Goal: Task Accomplishment & Management: Manage account settings

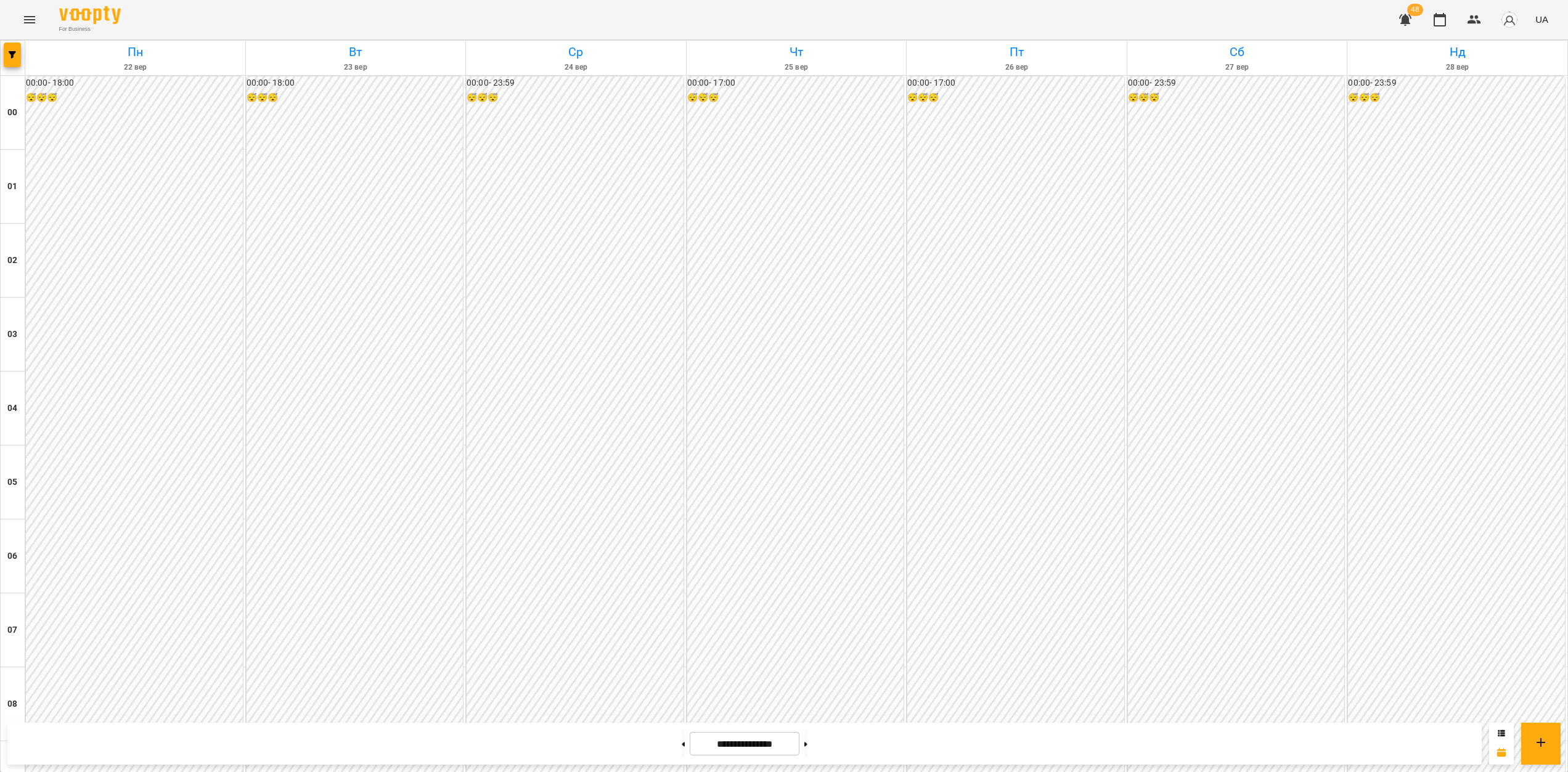
click at [25, 22] on icon "Menu" at bounding box center [29, 20] width 11 height 8
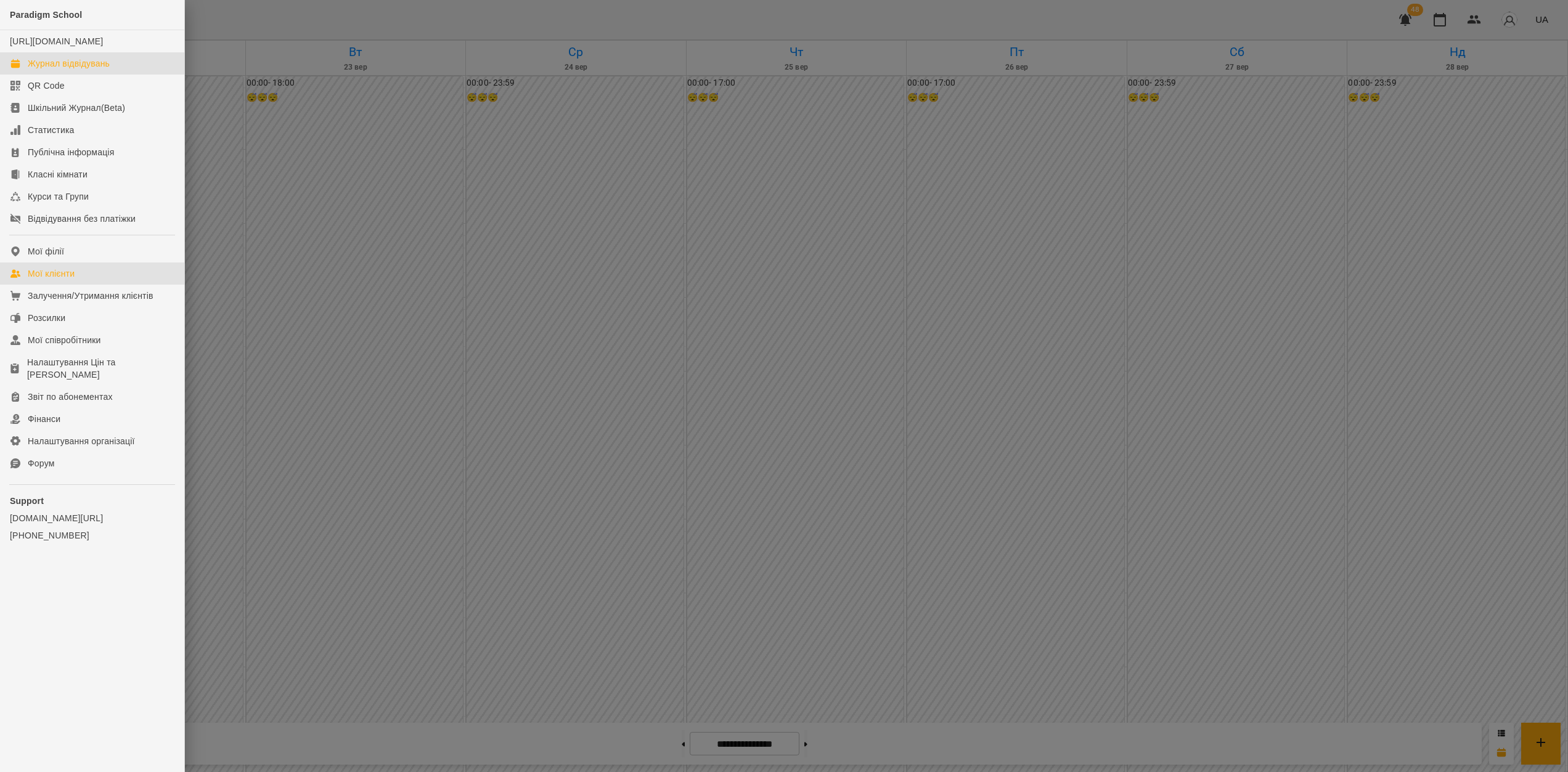
click at [67, 280] on div "Мої клієнти" at bounding box center [51, 274] width 47 height 12
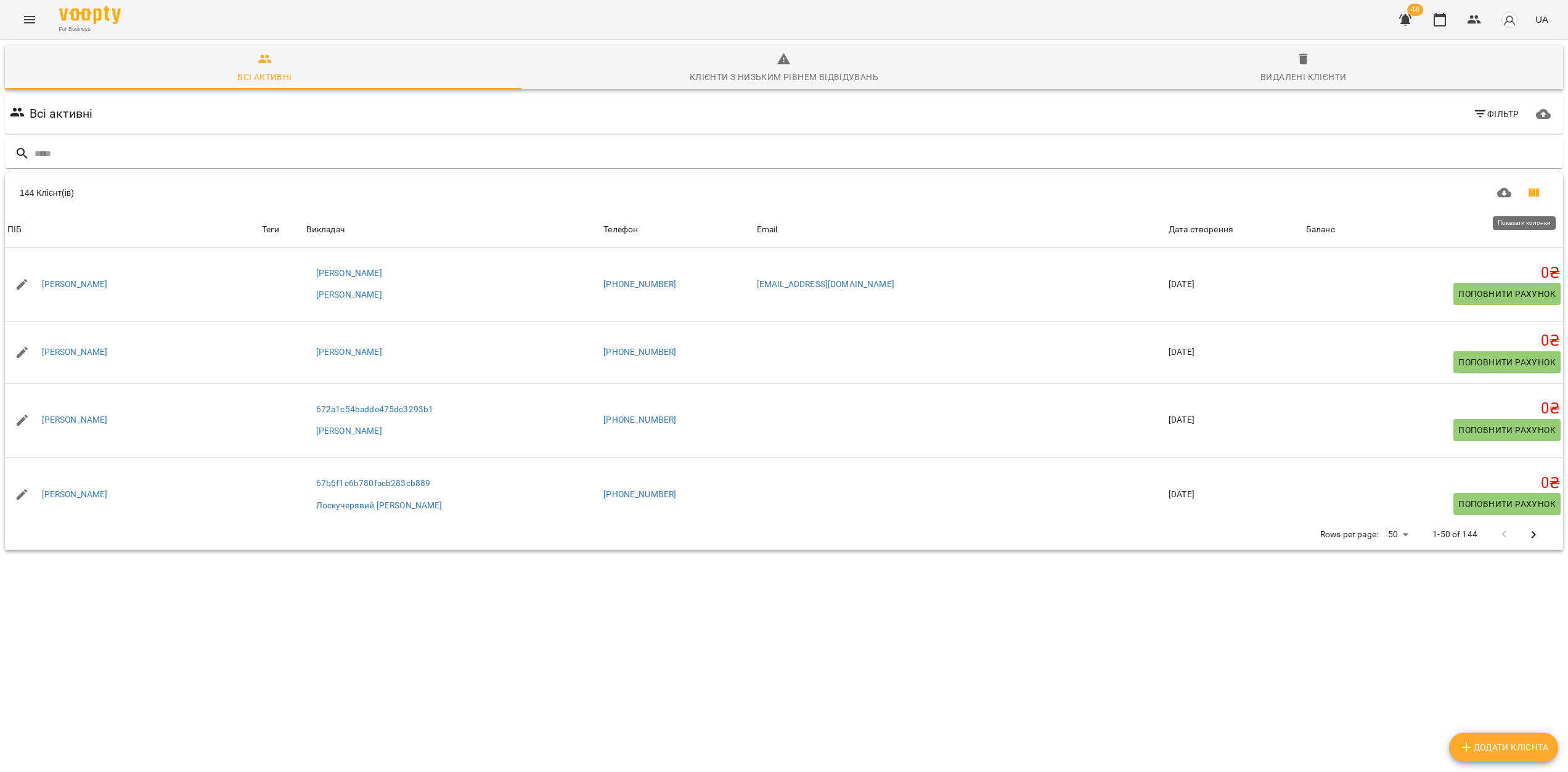
click at [1526, 187] on icon "Показати колонки" at bounding box center [1533, 193] width 15 height 15
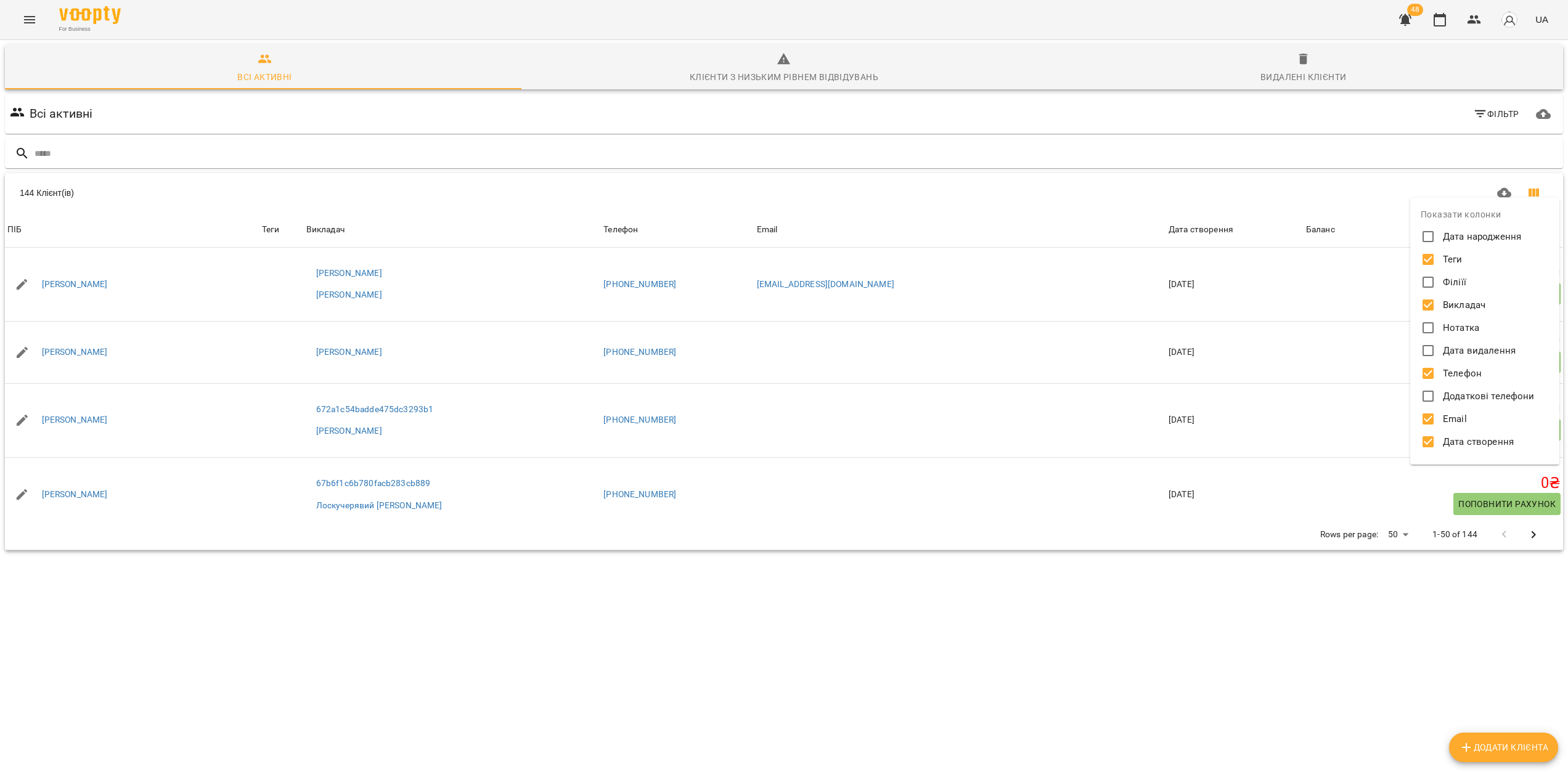
click at [1374, 686] on div at bounding box center [784, 386] width 1568 height 772
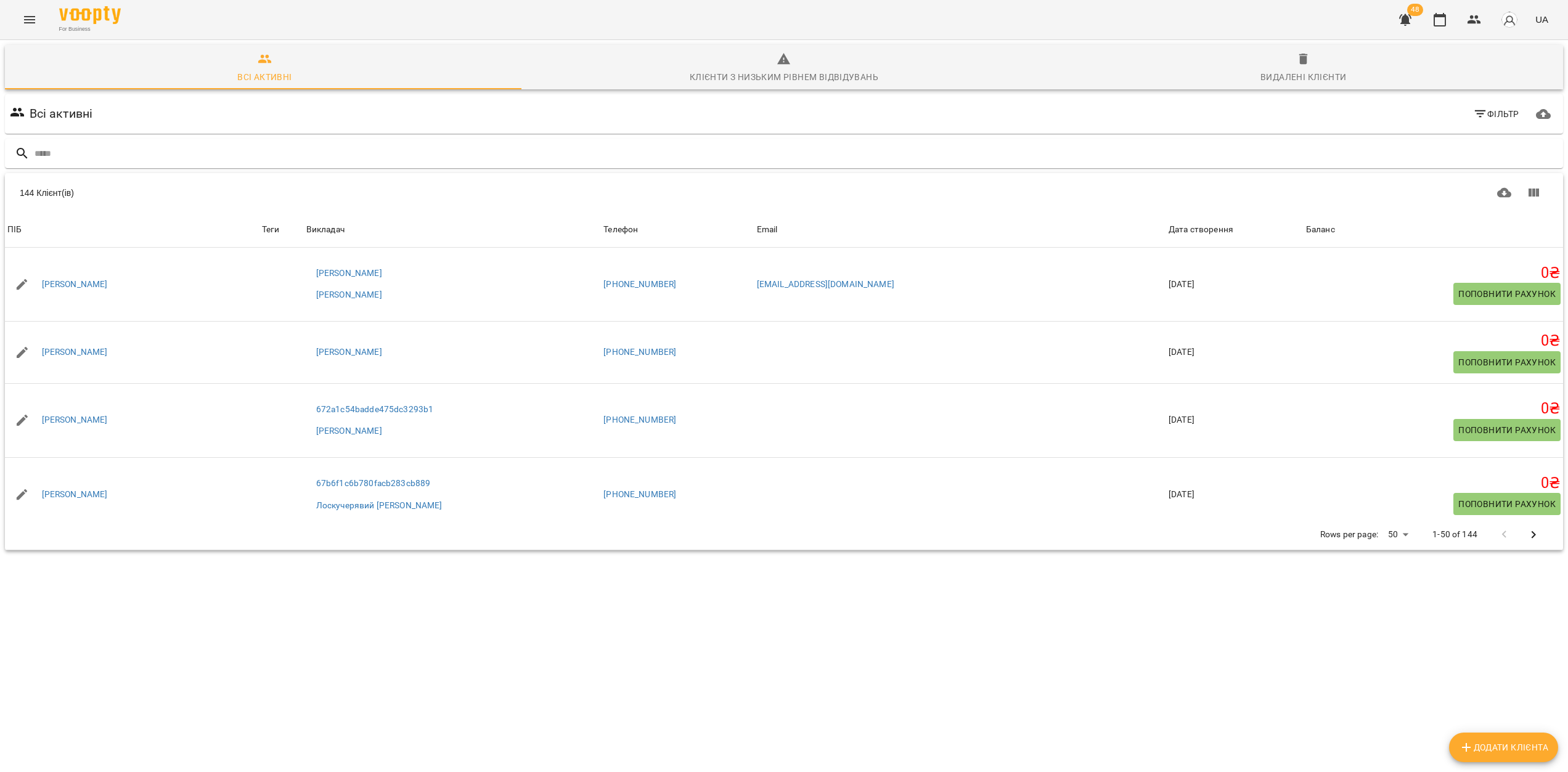
click at [1396, 537] on body "For Business 48 UA Всі активні Клієнти з низьким рівнем відвідувань Видалені кл…" at bounding box center [784, 320] width 1568 height 642
click at [1400, 579] on li "200" at bounding box center [1393, 579] width 36 height 22
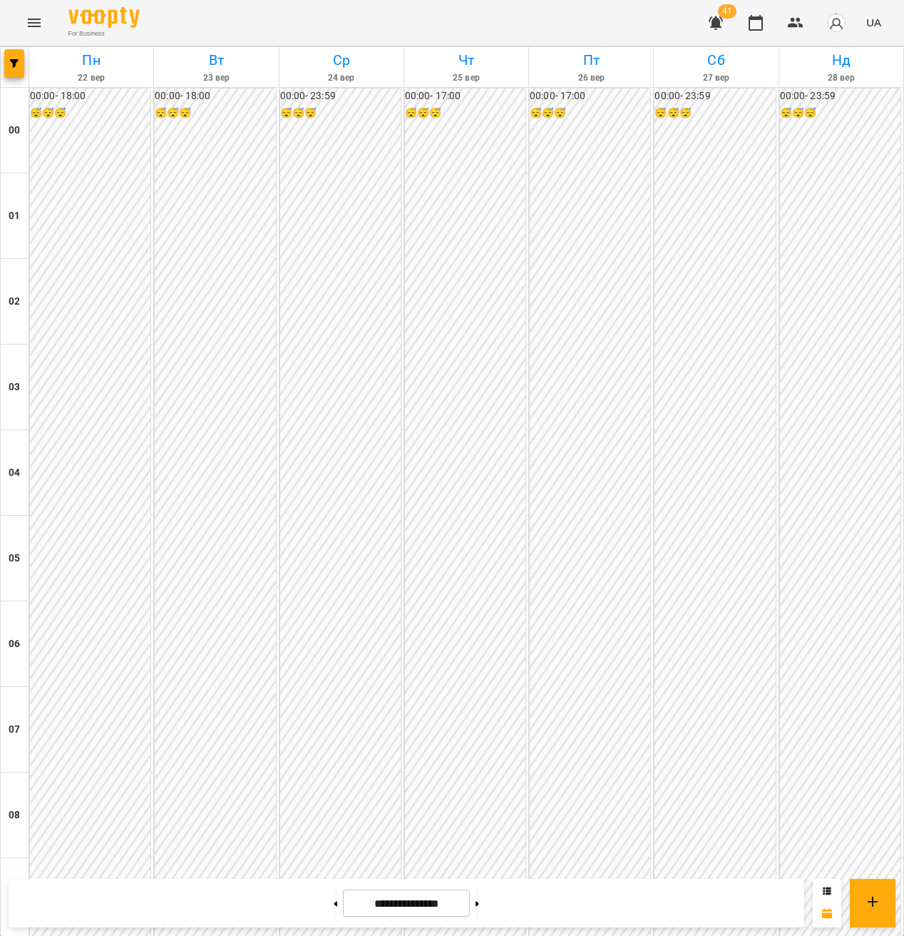
scroll to position [636, 0]
click at [30, 21] on icon "Menu" at bounding box center [34, 22] width 17 height 17
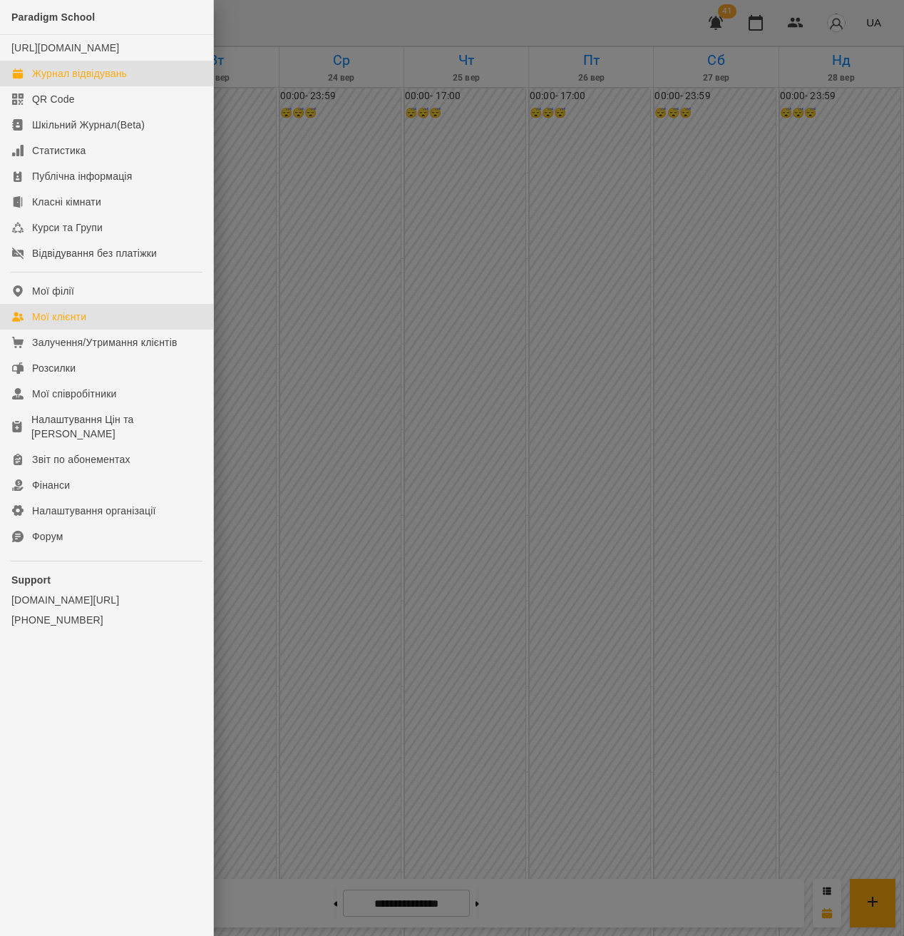
click at [79, 324] on div "Мої клієнти" at bounding box center [59, 317] width 54 height 14
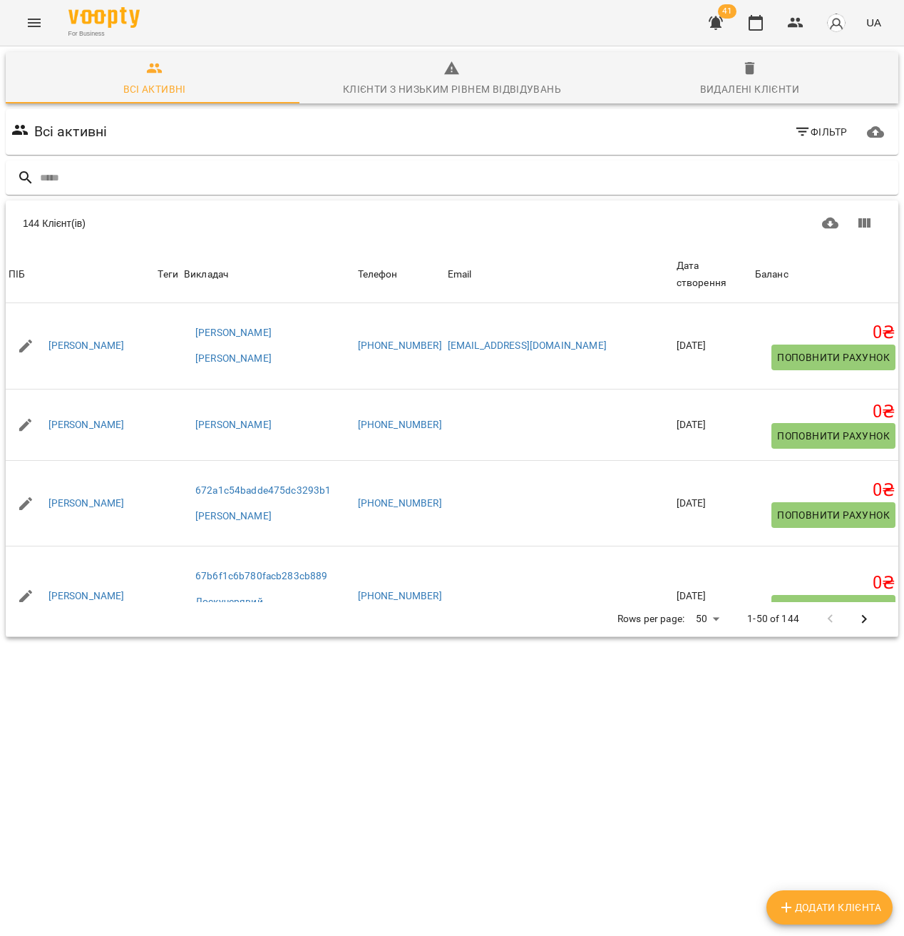
click at [708, 621] on body "For Business 41 UA Всі активні Клієнти з низьким рівнем відвідувань Видалені кл…" at bounding box center [452, 371] width 904 height 743
click at [696, 675] on li "200" at bounding box center [702, 670] width 42 height 26
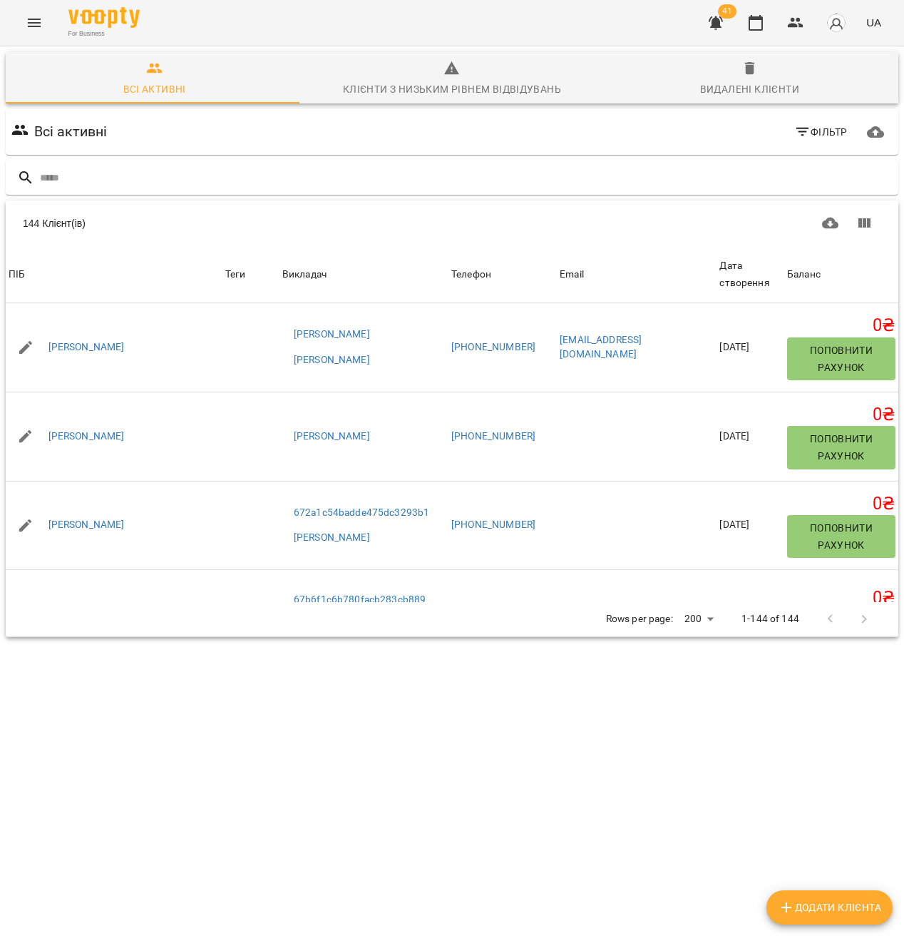
click at [183, 237] on div "144 Клієнт(ів)" at bounding box center [452, 223] width 893 height 46
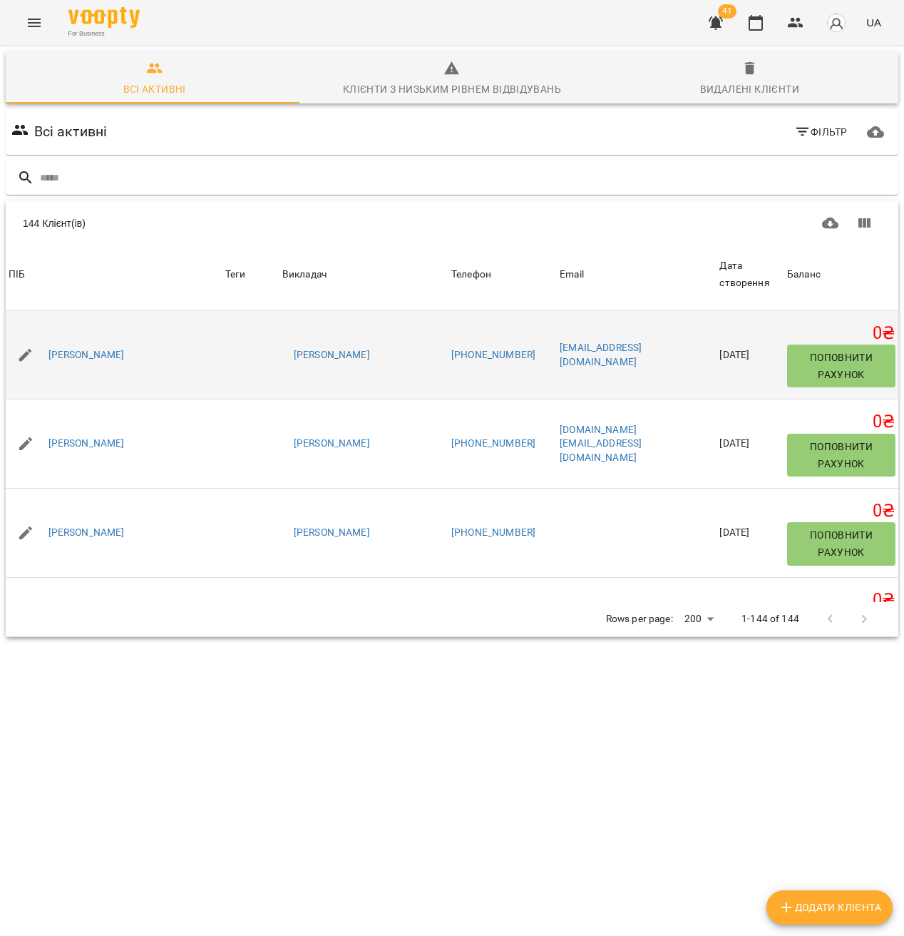
scroll to position [627, 0]
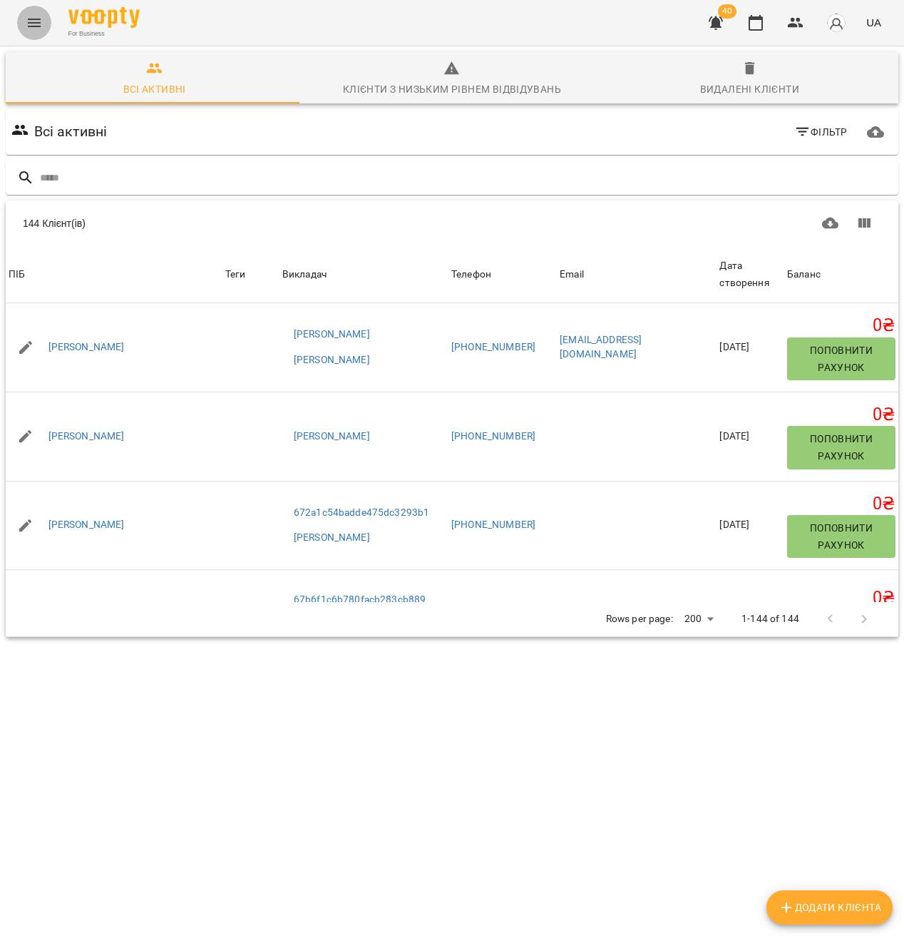
click at [22, 26] on button "Menu" at bounding box center [34, 23] width 34 height 34
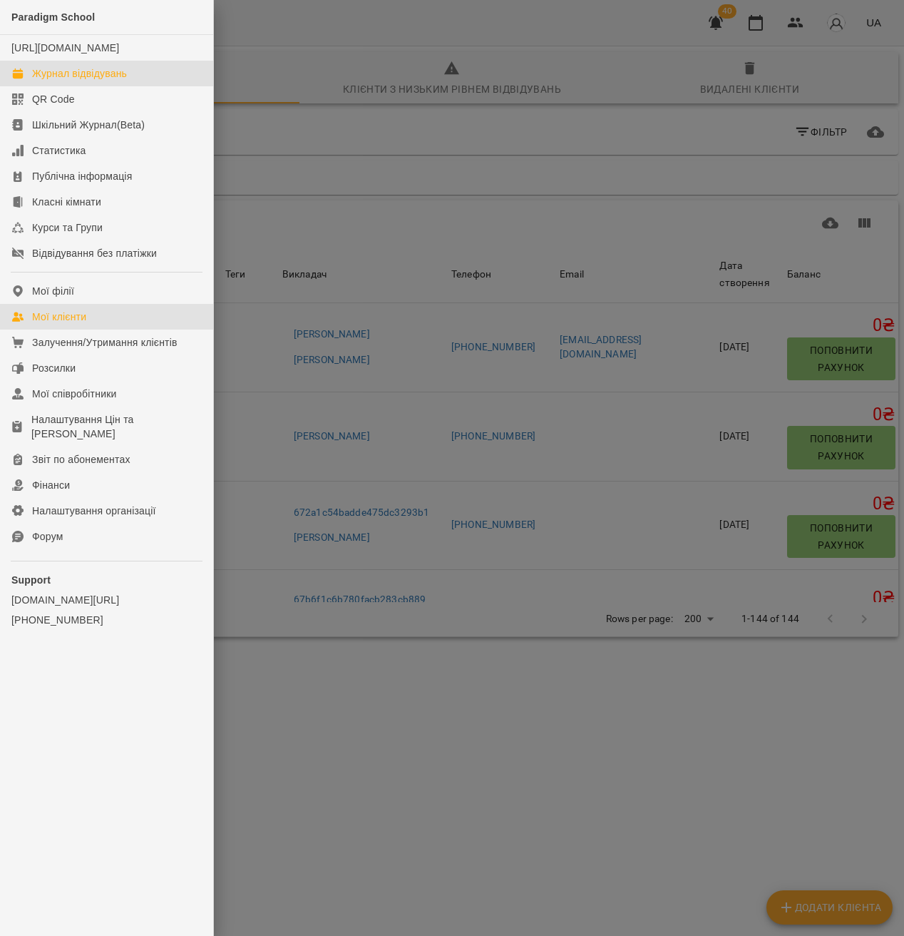
click at [70, 81] on div "Журнал відвідувань" at bounding box center [79, 73] width 95 height 14
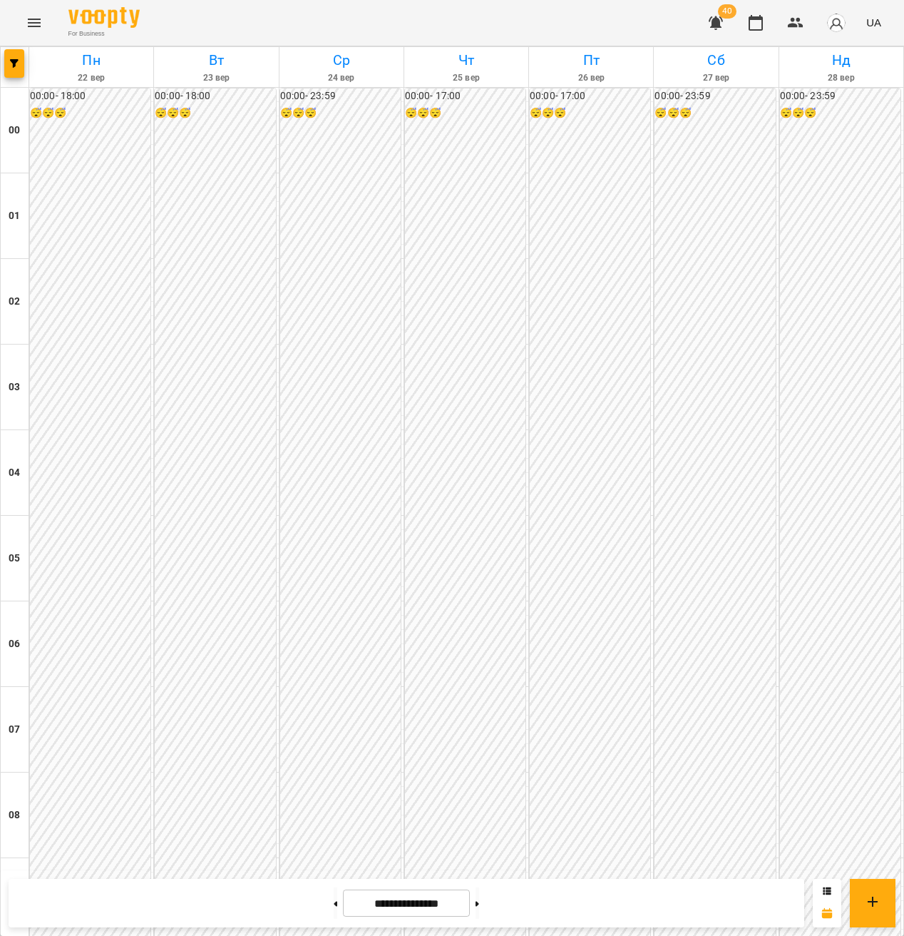
scroll to position [1270, 0]
click at [14, 66] on icon "button" at bounding box center [14, 63] width 9 height 9
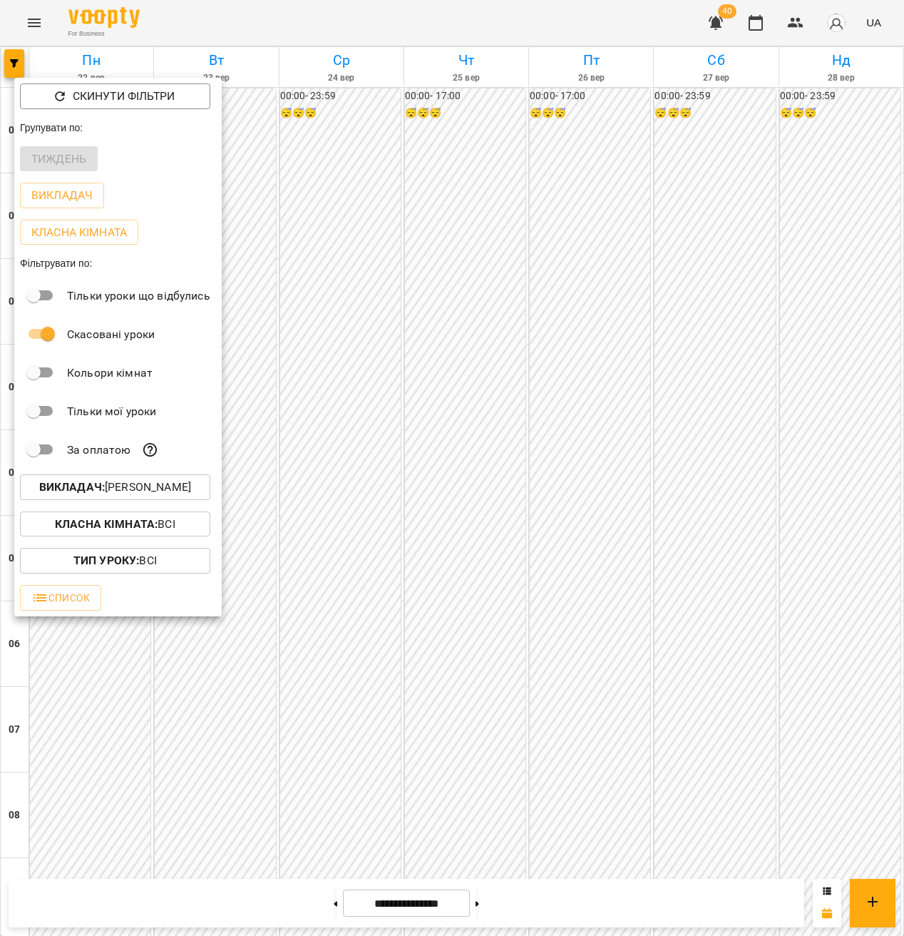
click at [118, 495] on p "Викладач : [PERSON_NAME]" at bounding box center [115, 487] width 152 height 17
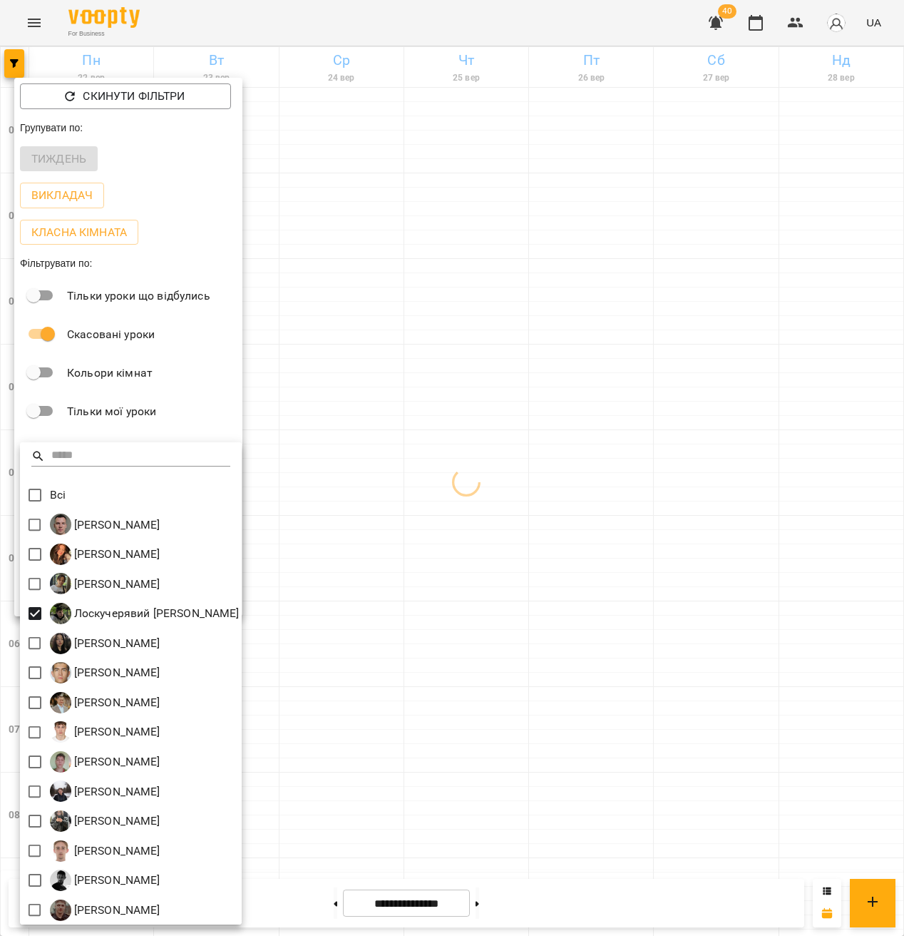
click at [432, 563] on div at bounding box center [452, 468] width 904 height 936
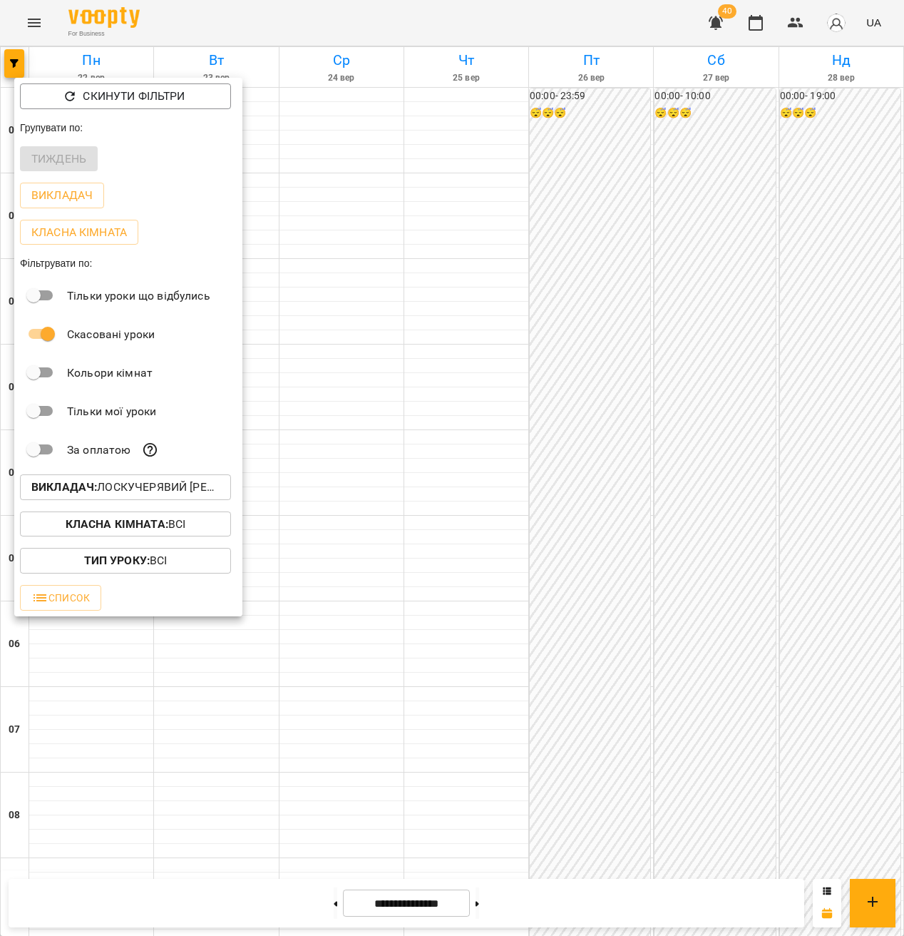
click at [578, 490] on div at bounding box center [452, 468] width 904 height 936
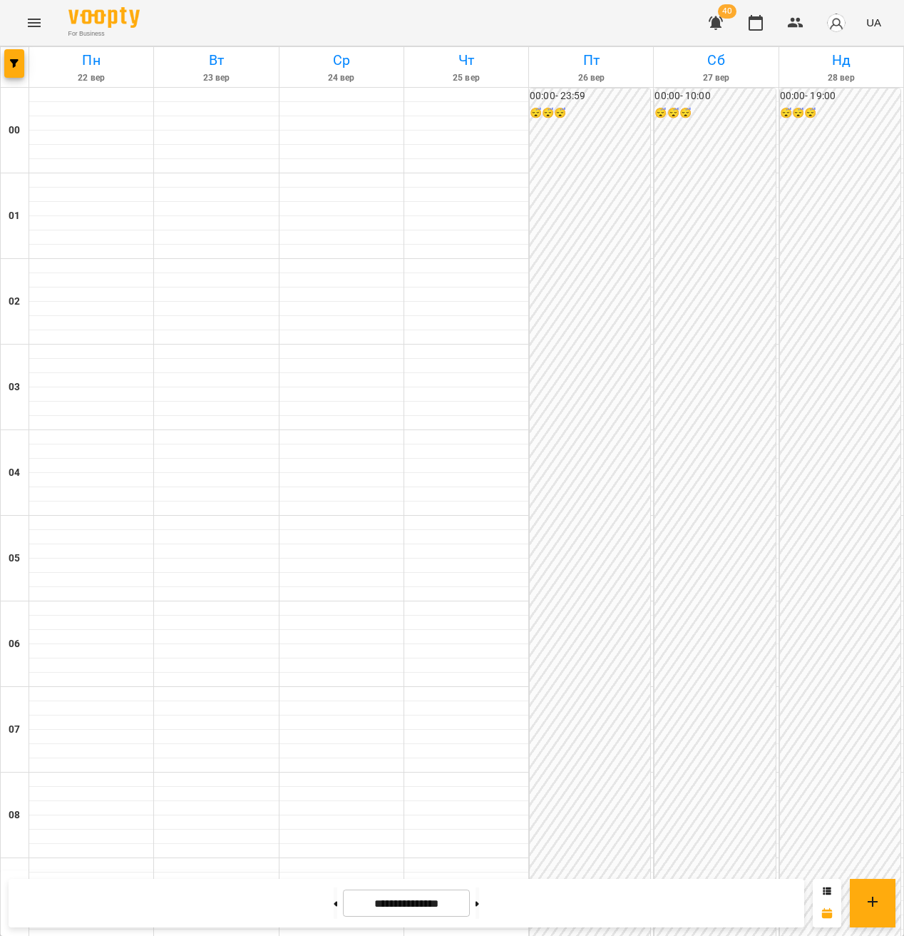
scroll to position [972, 0]
click at [15, 70] on button "button" at bounding box center [14, 63] width 20 height 29
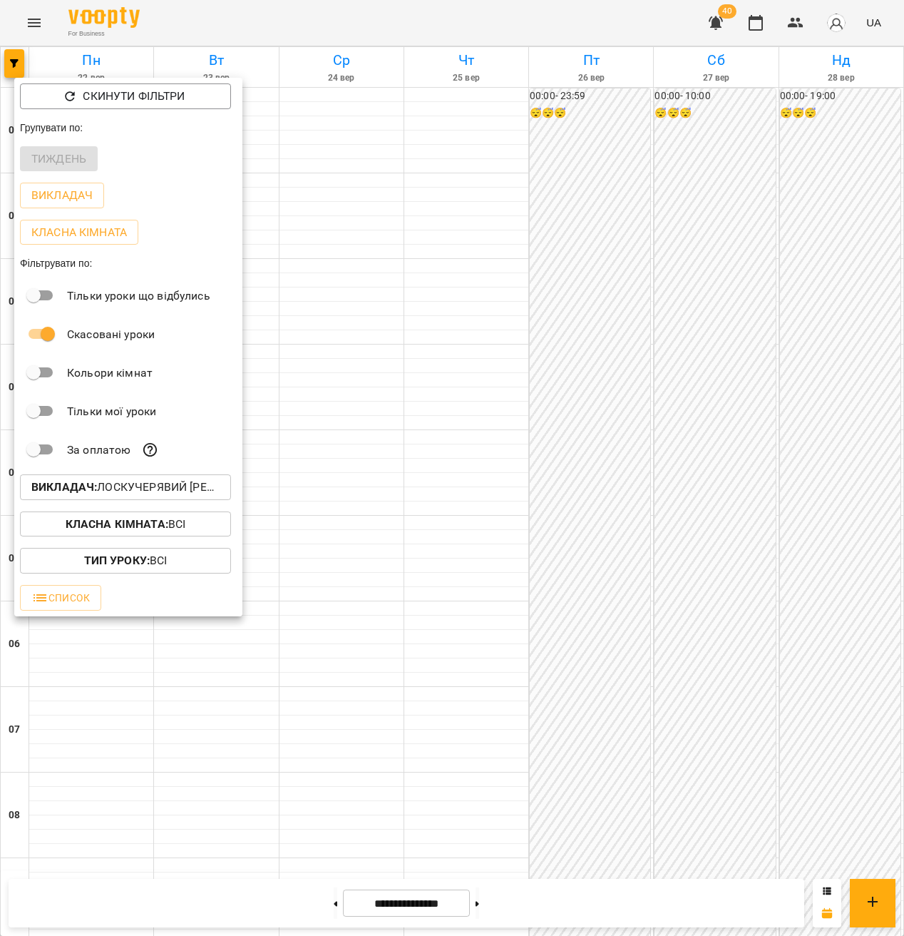
click at [148, 495] on p "Викладач : [PERSON_NAME] [PERSON_NAME]" at bounding box center [125, 487] width 188 height 17
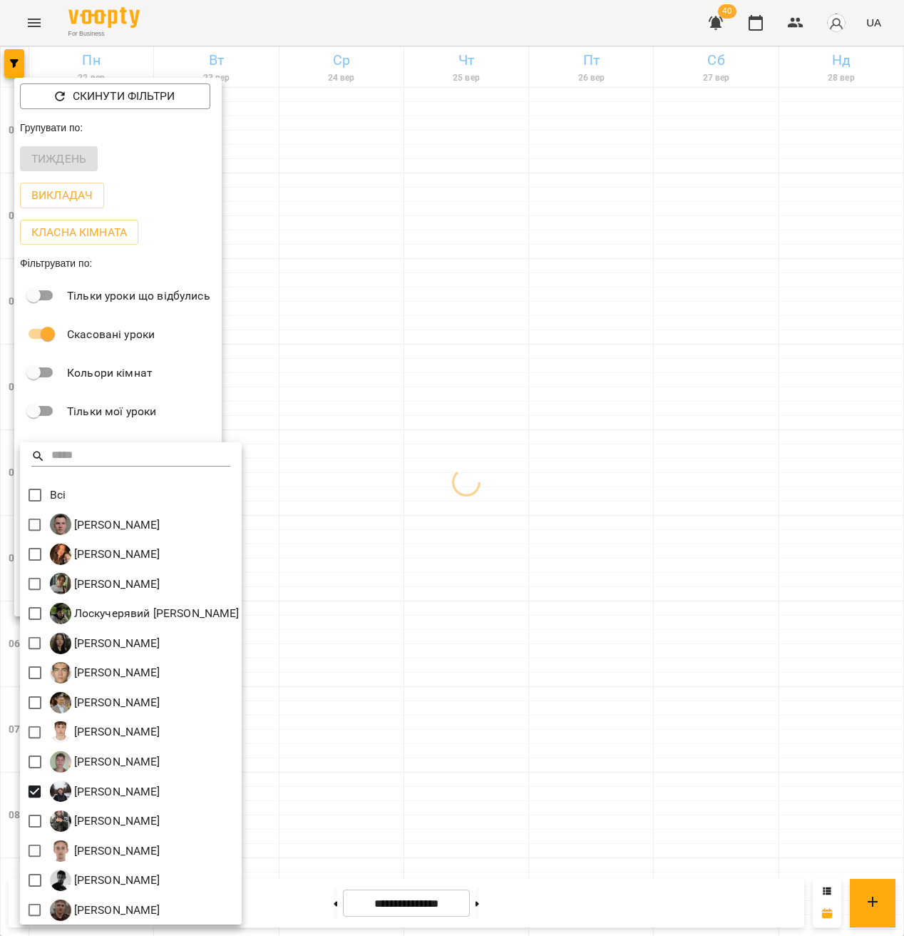
click at [506, 593] on div at bounding box center [452, 468] width 904 height 936
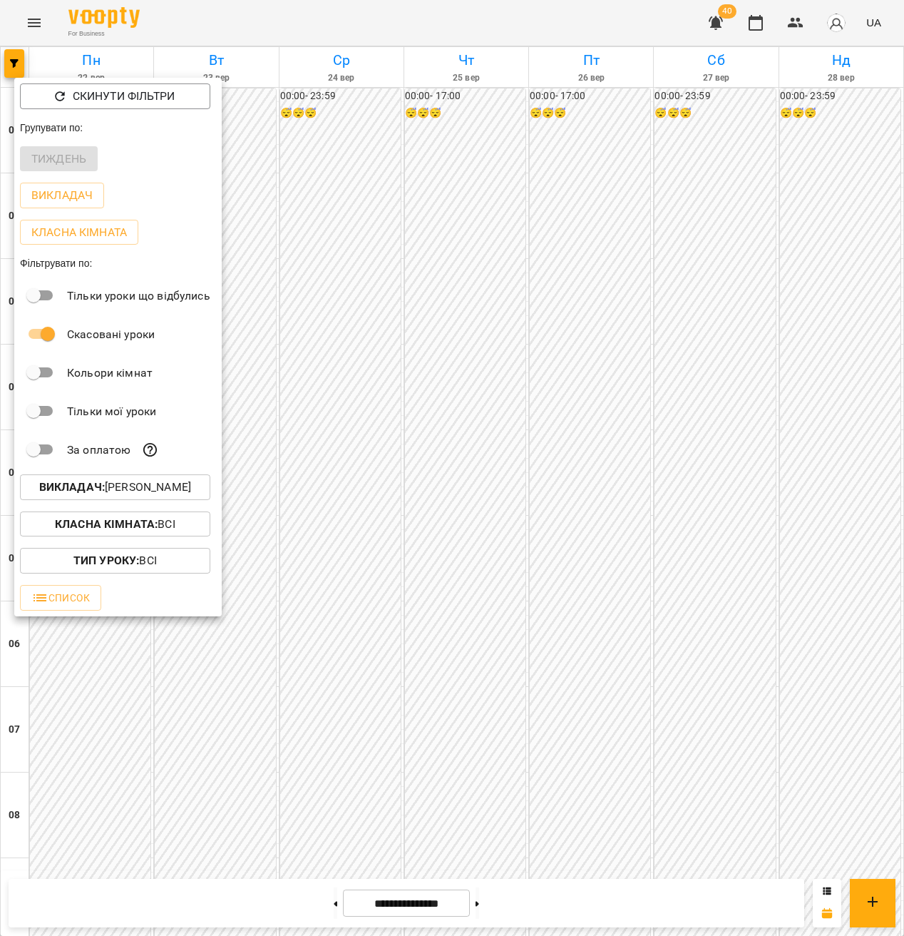
click at [638, 685] on div at bounding box center [452, 468] width 904 height 936
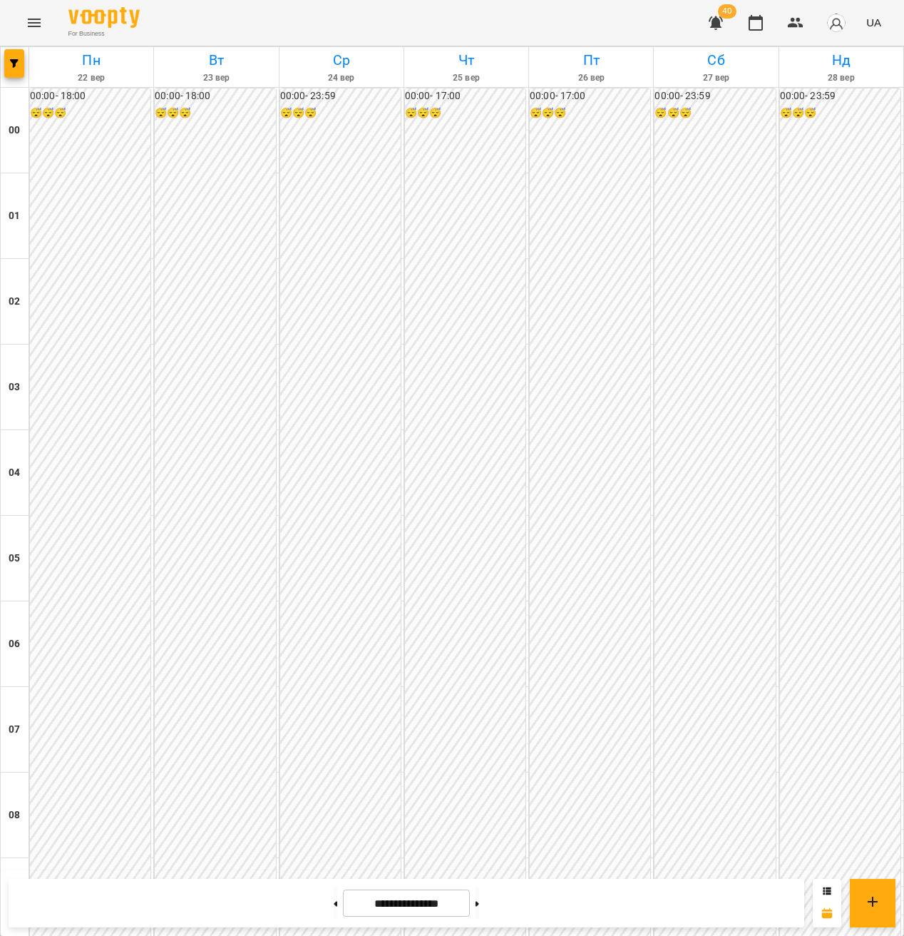
scroll to position [1270, 0]
click at [34, 19] on icon "Menu" at bounding box center [34, 23] width 13 height 9
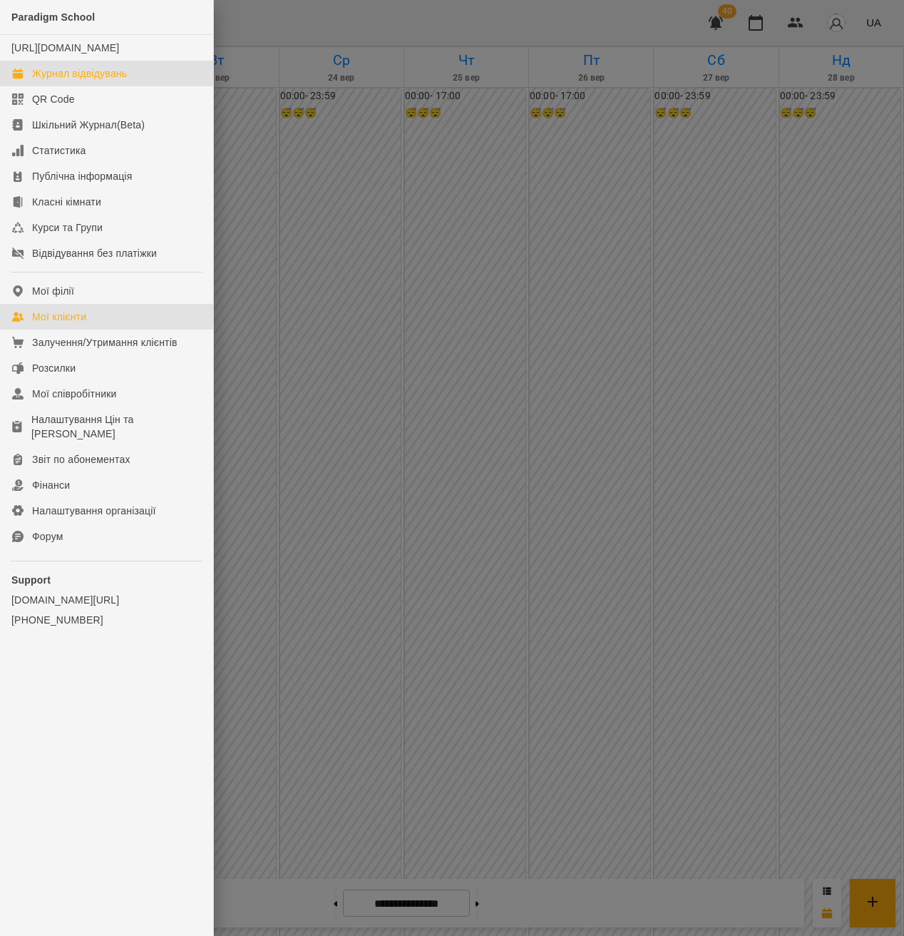
click at [98, 330] on link "Мої клієнти" at bounding box center [106, 317] width 213 height 26
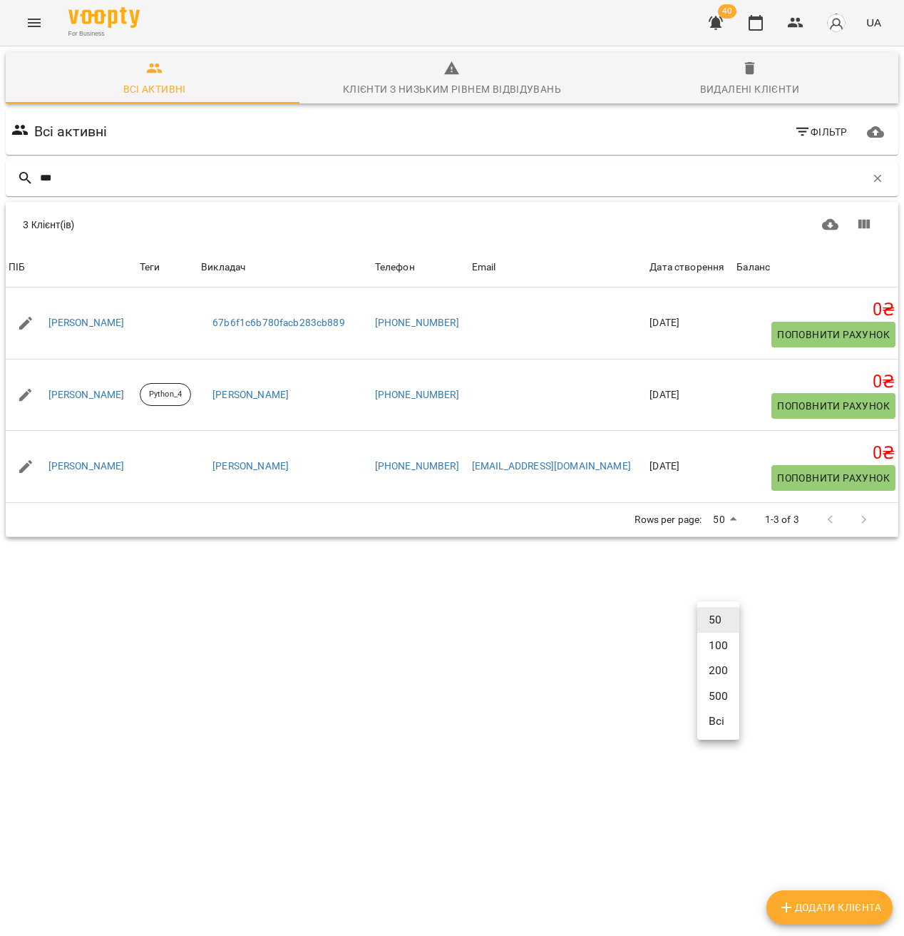
click at [730, 624] on body "For Business 40 UA Всі активні Клієнти з низьким рівнем відвідувань Видалені кл…" at bounding box center [452, 321] width 904 height 643
click at [723, 666] on li "200" at bounding box center [719, 671] width 42 height 26
click at [94, 178] on input "***" at bounding box center [453, 178] width 826 height 24
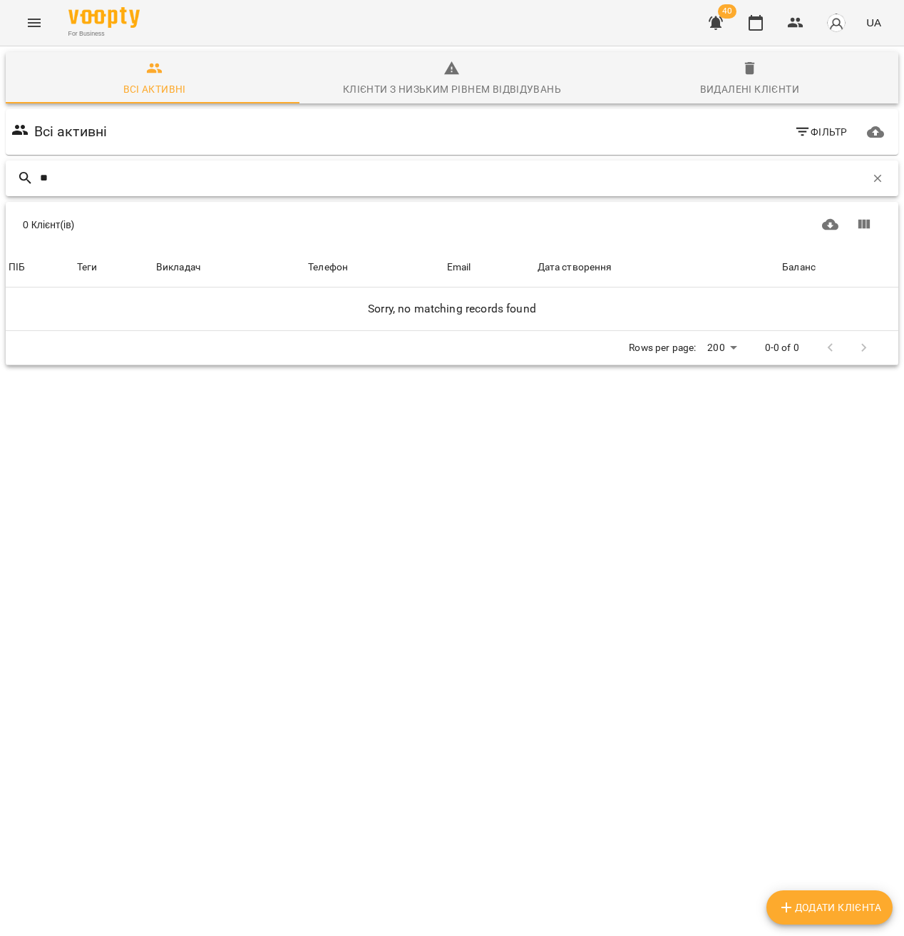
type input "*"
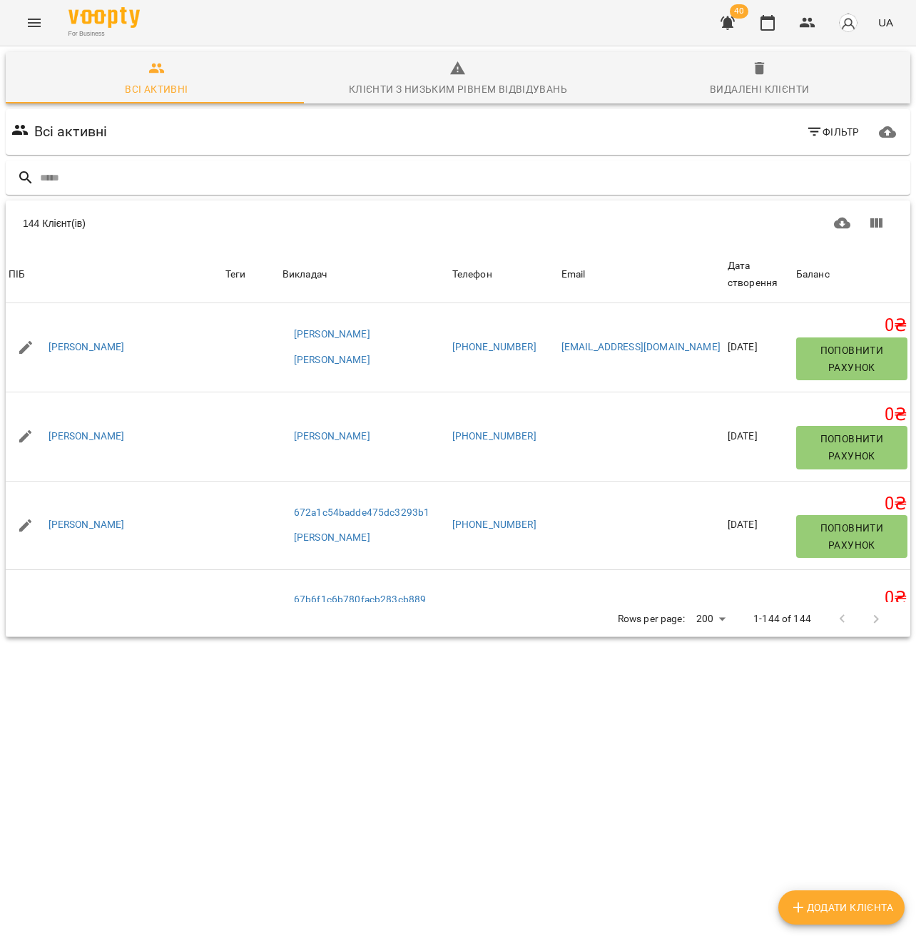
click at [32, 11] on button "Menu" at bounding box center [34, 23] width 34 height 34
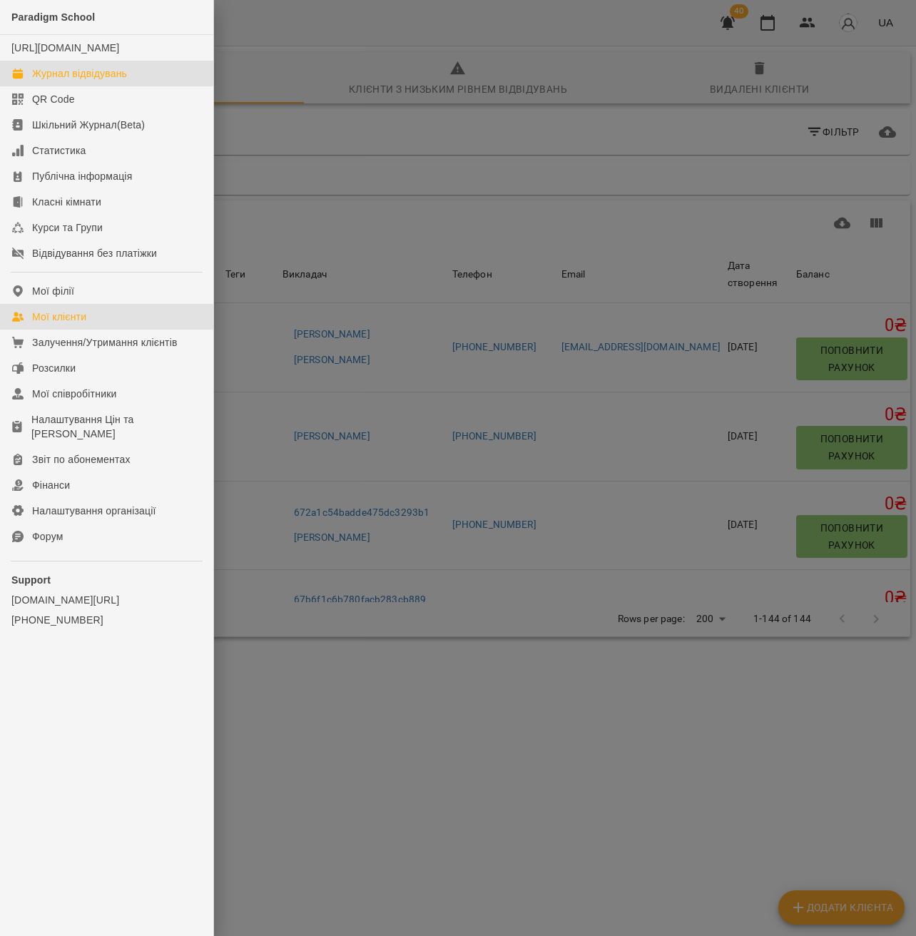
click at [106, 81] on div "Журнал відвідувань" at bounding box center [79, 73] width 95 height 14
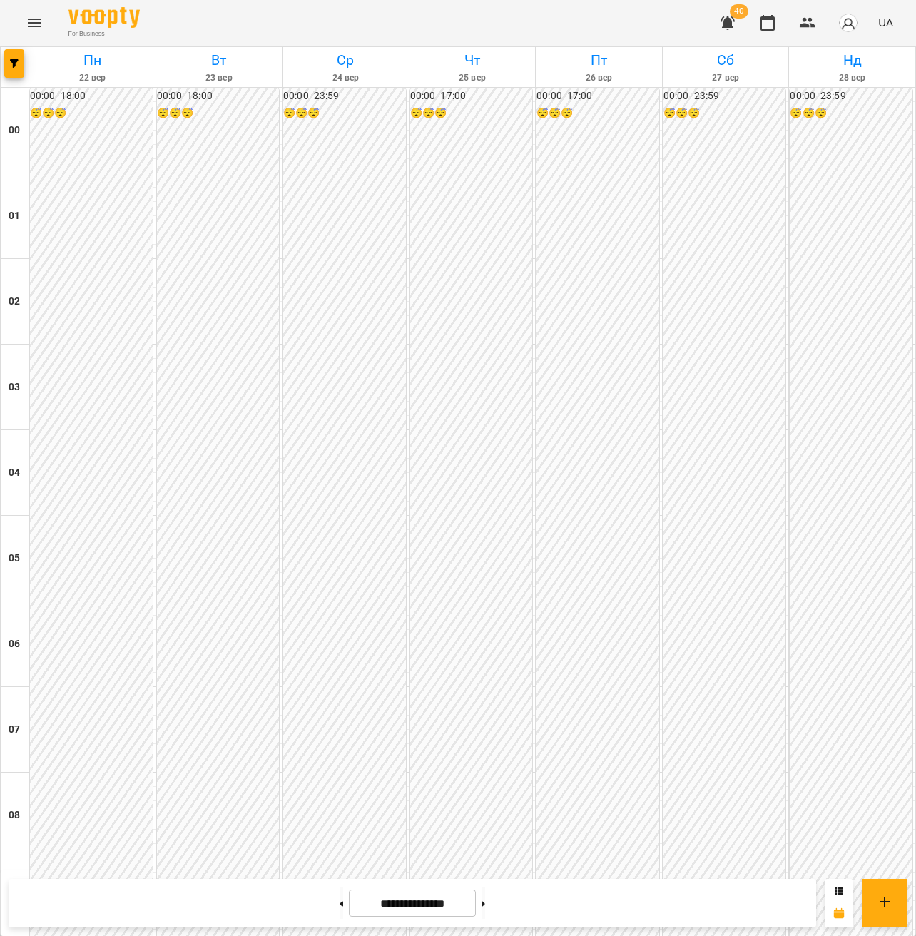
scroll to position [1270, 0]
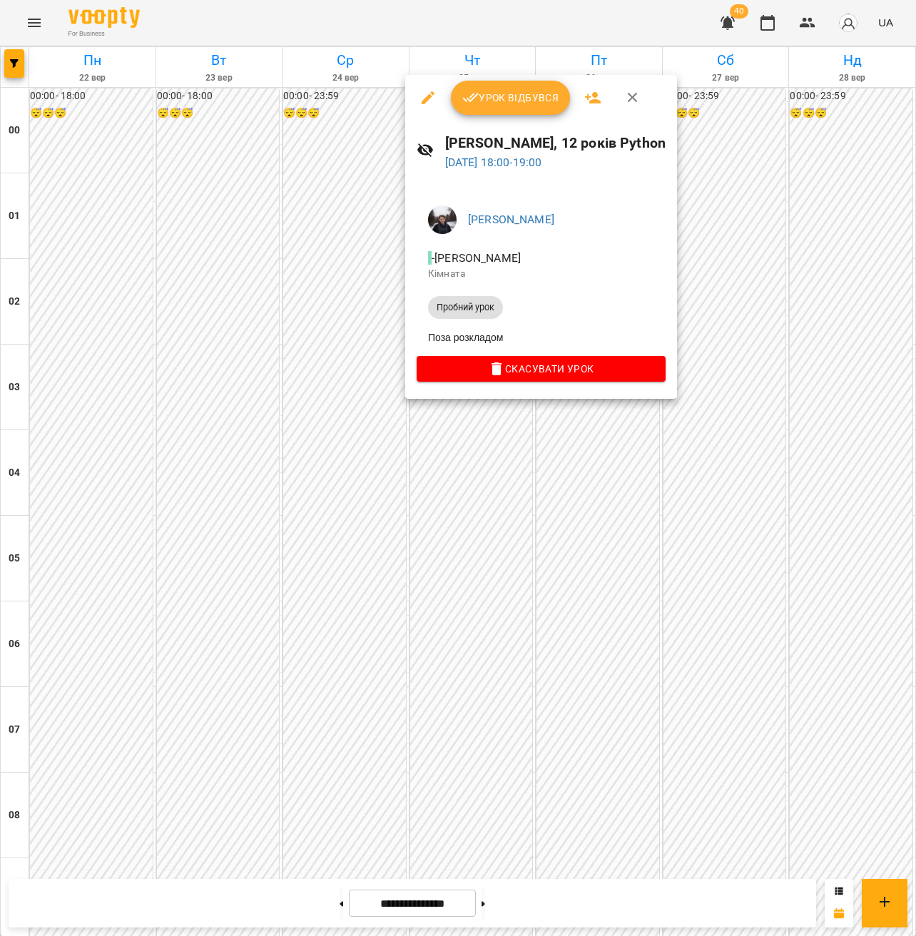
click at [464, 508] on div at bounding box center [458, 468] width 916 height 936
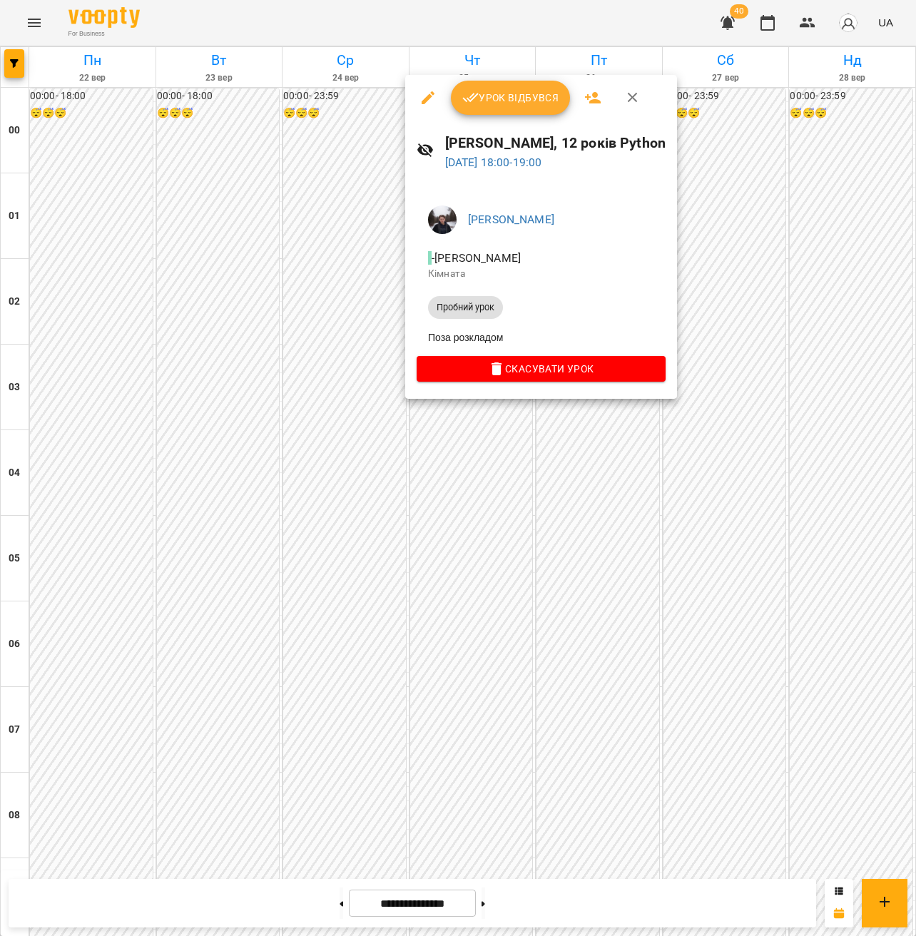
click at [472, 419] on div at bounding box center [458, 468] width 916 height 936
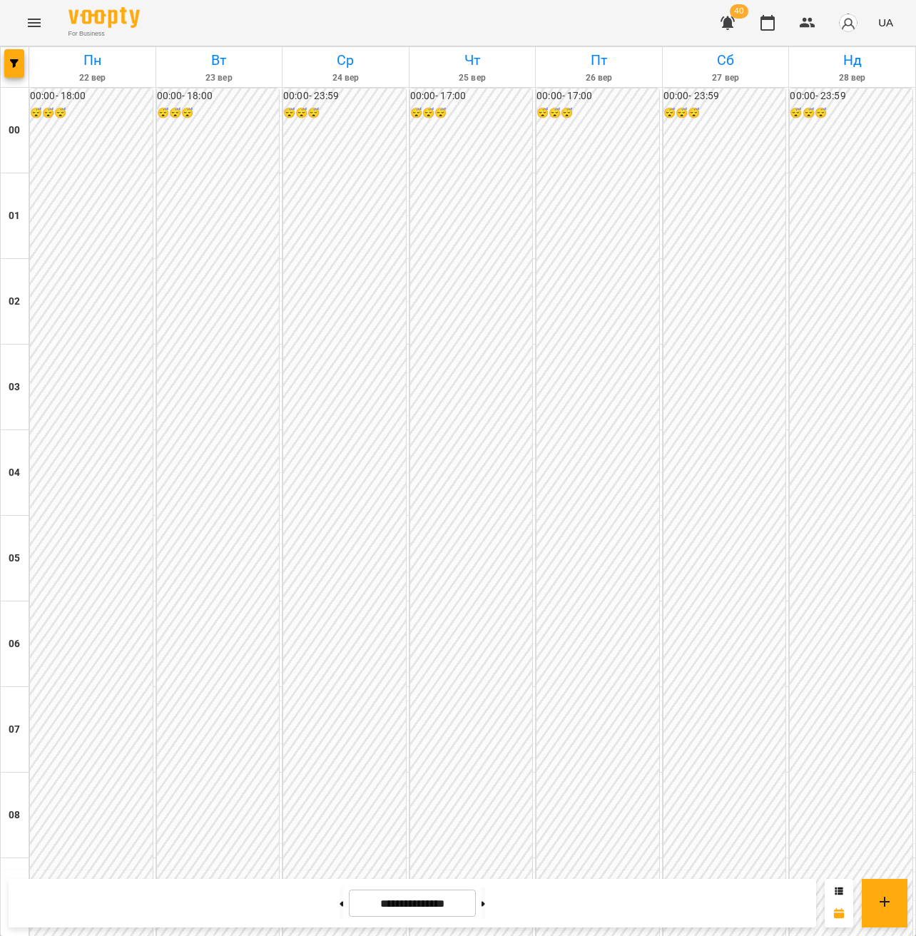
click at [31, 26] on icon "Menu" at bounding box center [34, 23] width 13 height 9
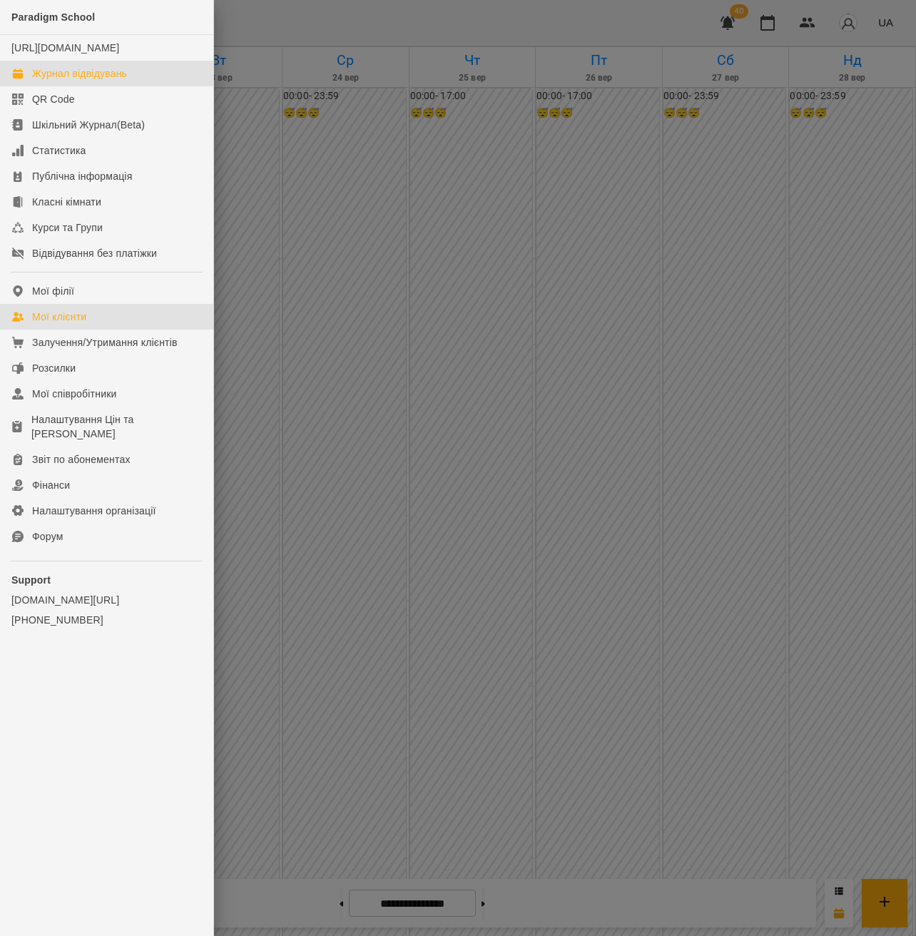
click at [75, 324] on div "Мої клієнти" at bounding box center [59, 317] width 54 height 14
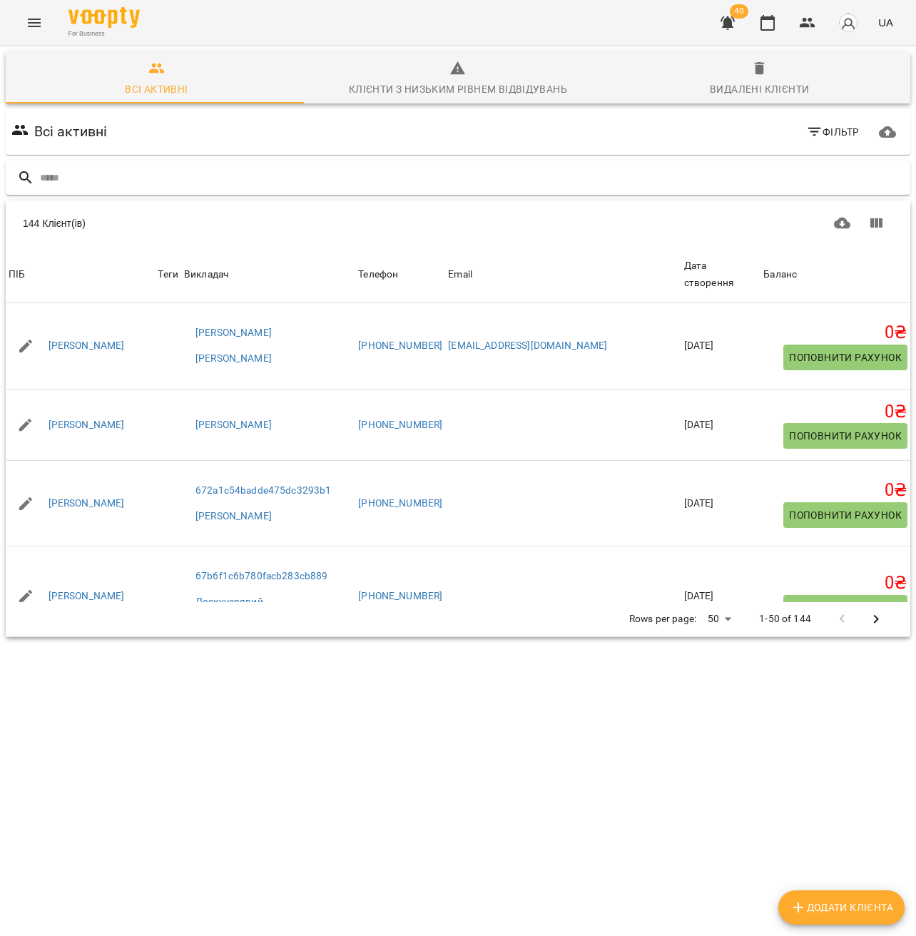
click at [76, 179] on input "text" at bounding box center [472, 178] width 864 height 24
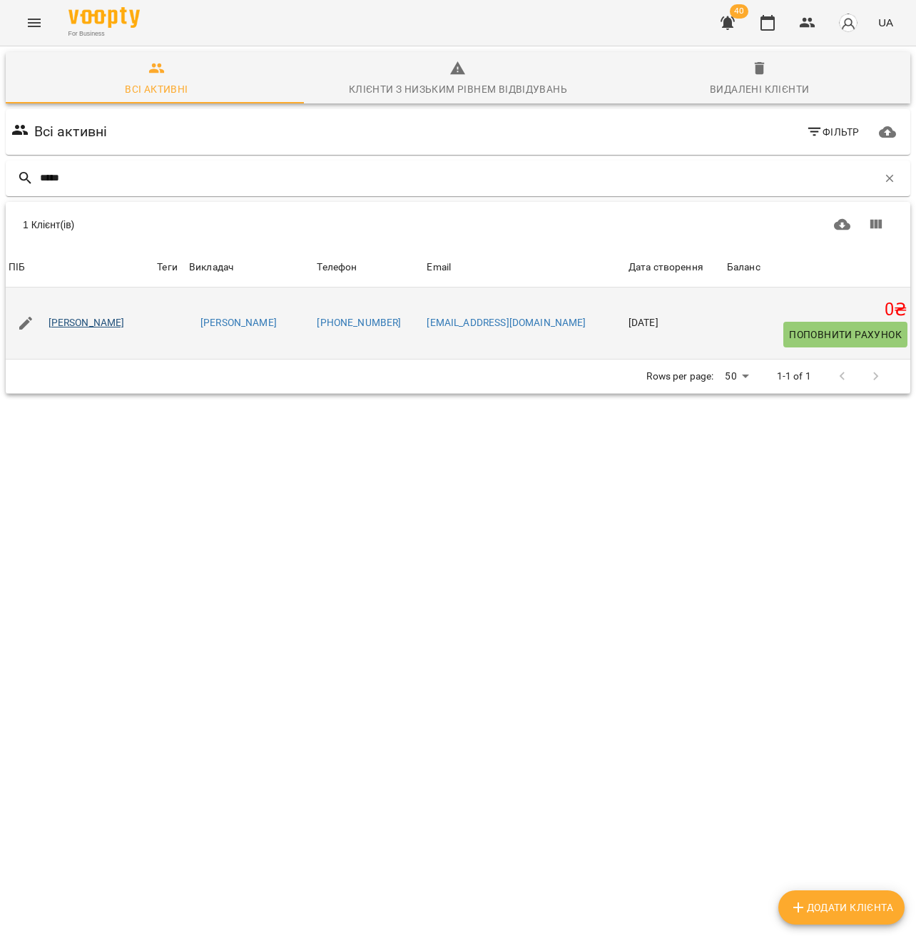
type input "*****"
click at [102, 325] on link "[PERSON_NAME]" at bounding box center [87, 323] width 76 height 14
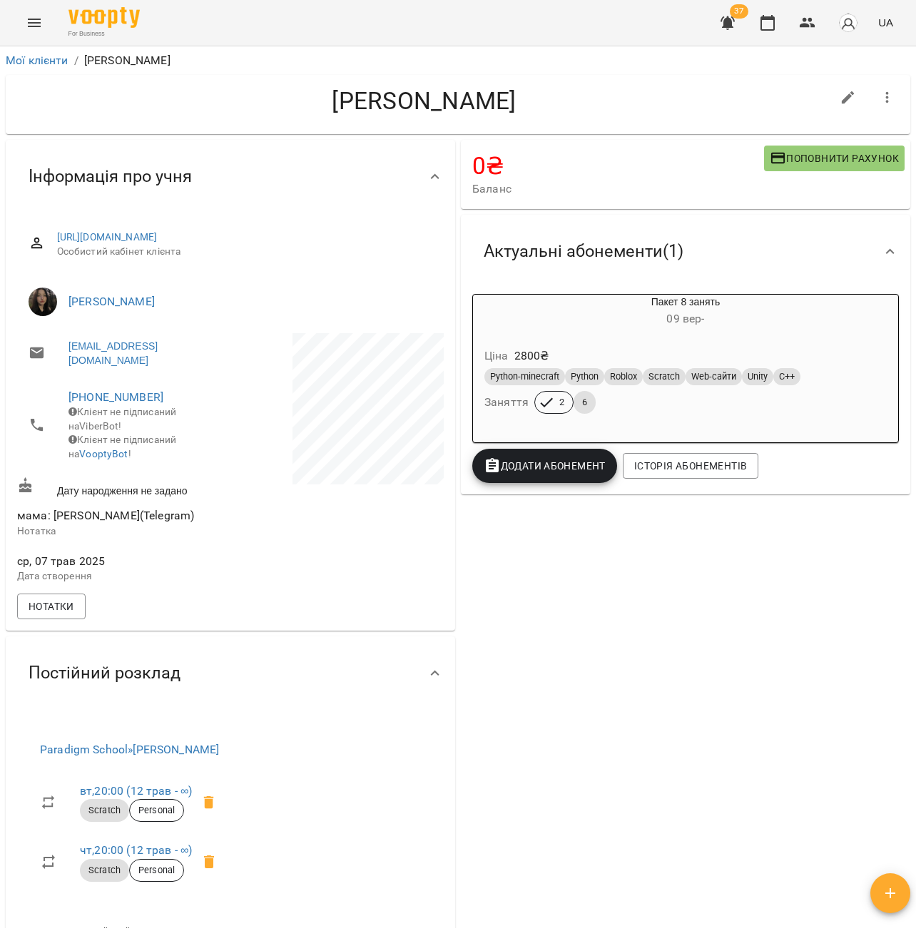
click at [44, 36] on button "Menu" at bounding box center [34, 23] width 34 height 34
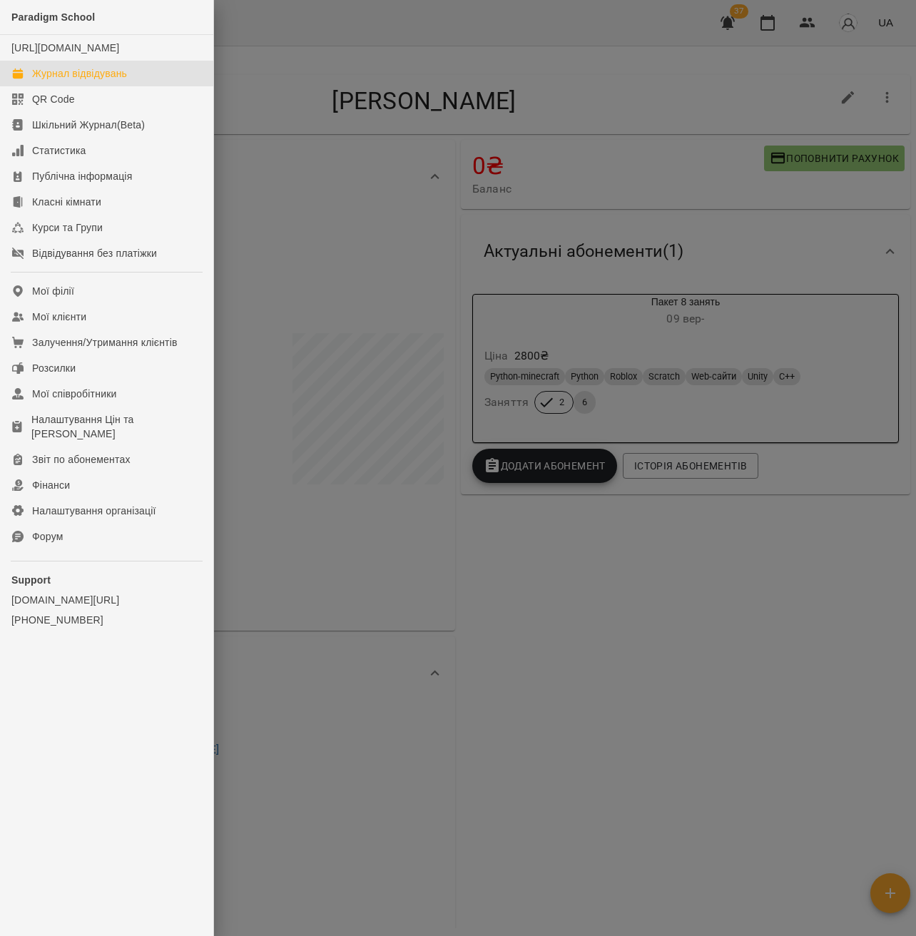
click at [88, 81] on div "Журнал відвідувань" at bounding box center [79, 73] width 95 height 14
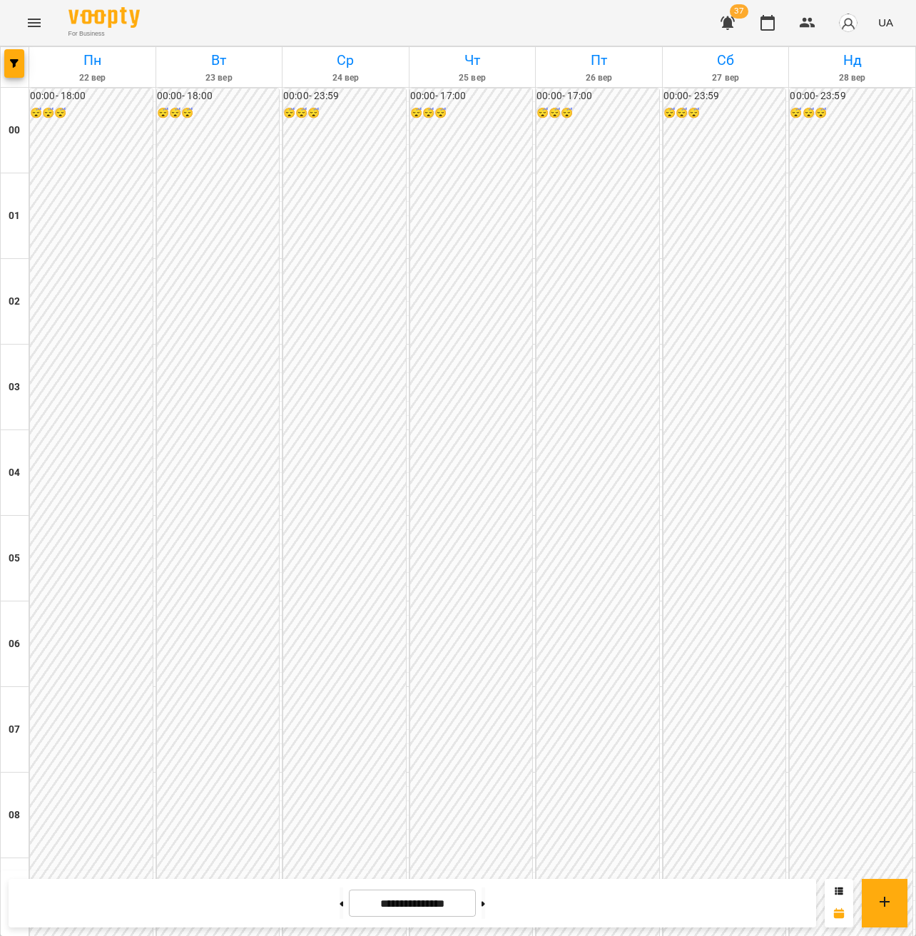
scroll to position [1270, 0]
click at [19, 66] on span "button" at bounding box center [14, 63] width 20 height 9
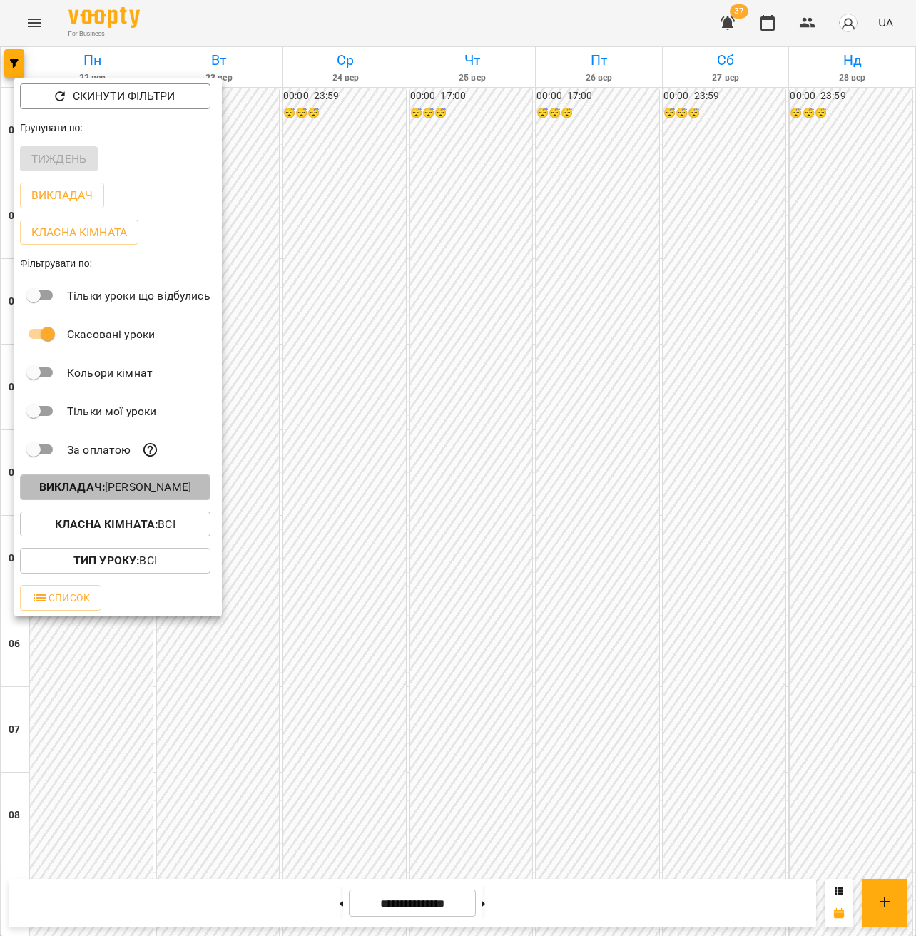
click at [163, 496] on p "Викладач : [PERSON_NAME]" at bounding box center [115, 487] width 152 height 17
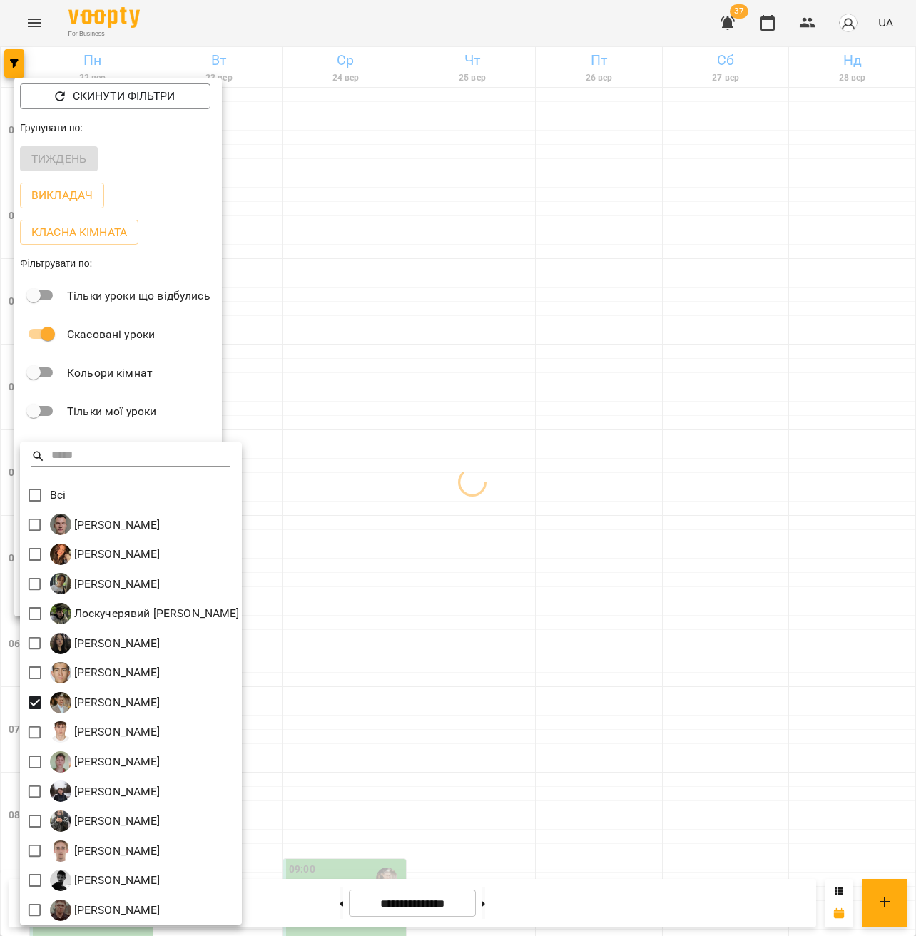
click at [609, 583] on div at bounding box center [458, 468] width 916 height 936
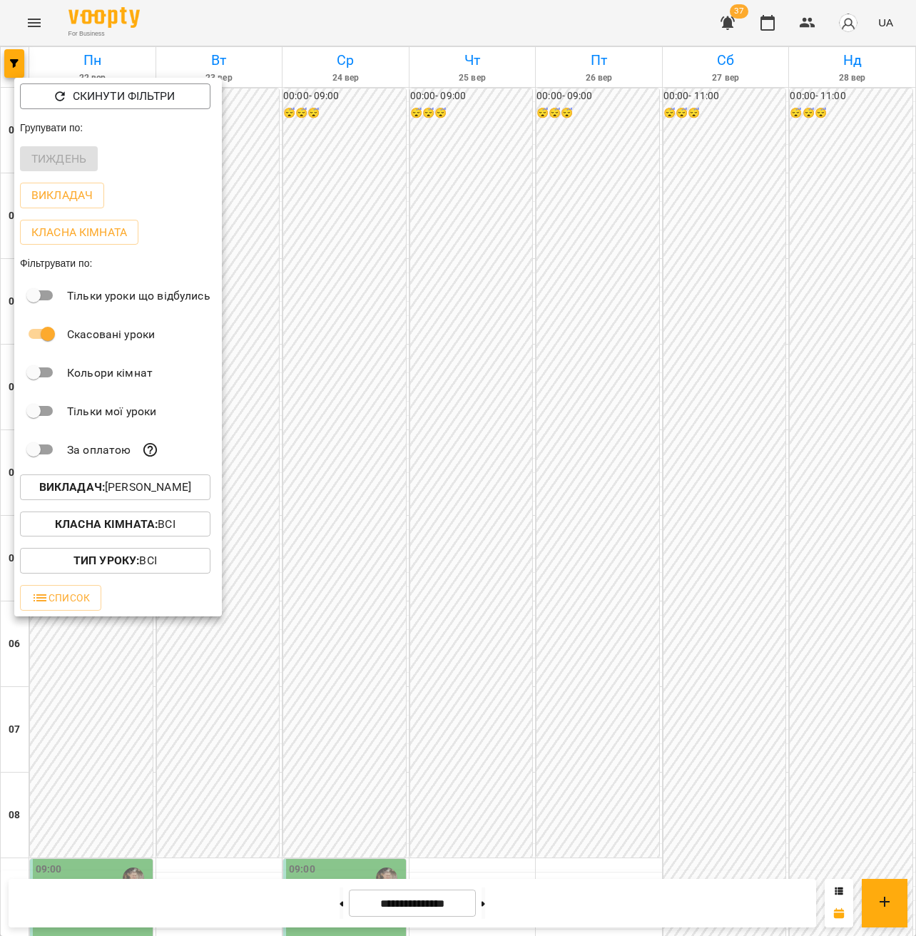
click at [625, 563] on div at bounding box center [458, 468] width 916 height 936
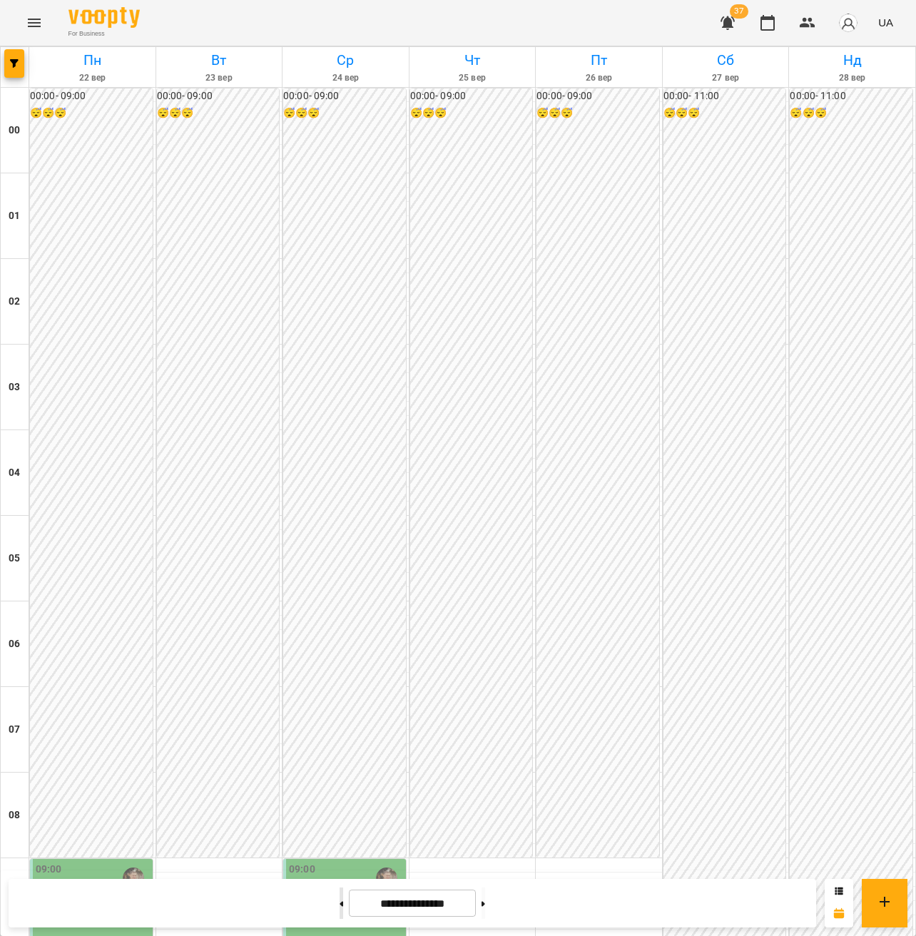
click at [340, 906] on button at bounding box center [342, 902] width 4 height 31
type input "**********"
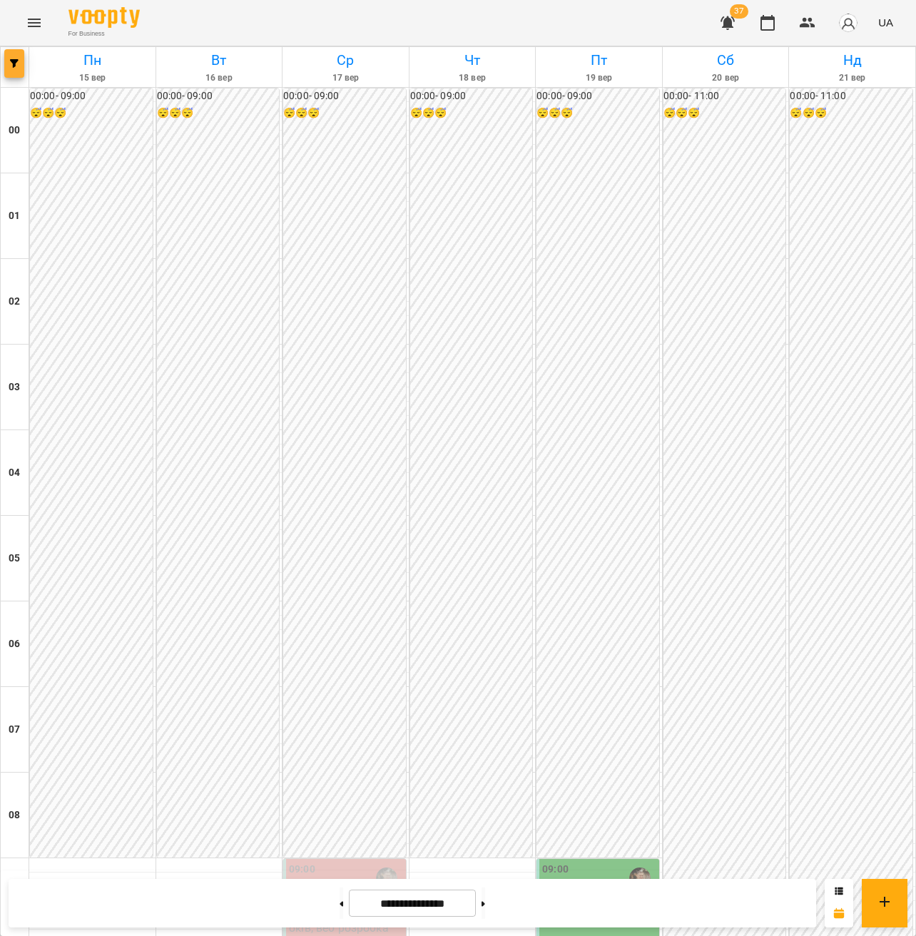
click at [12, 68] on button "button" at bounding box center [14, 63] width 20 height 29
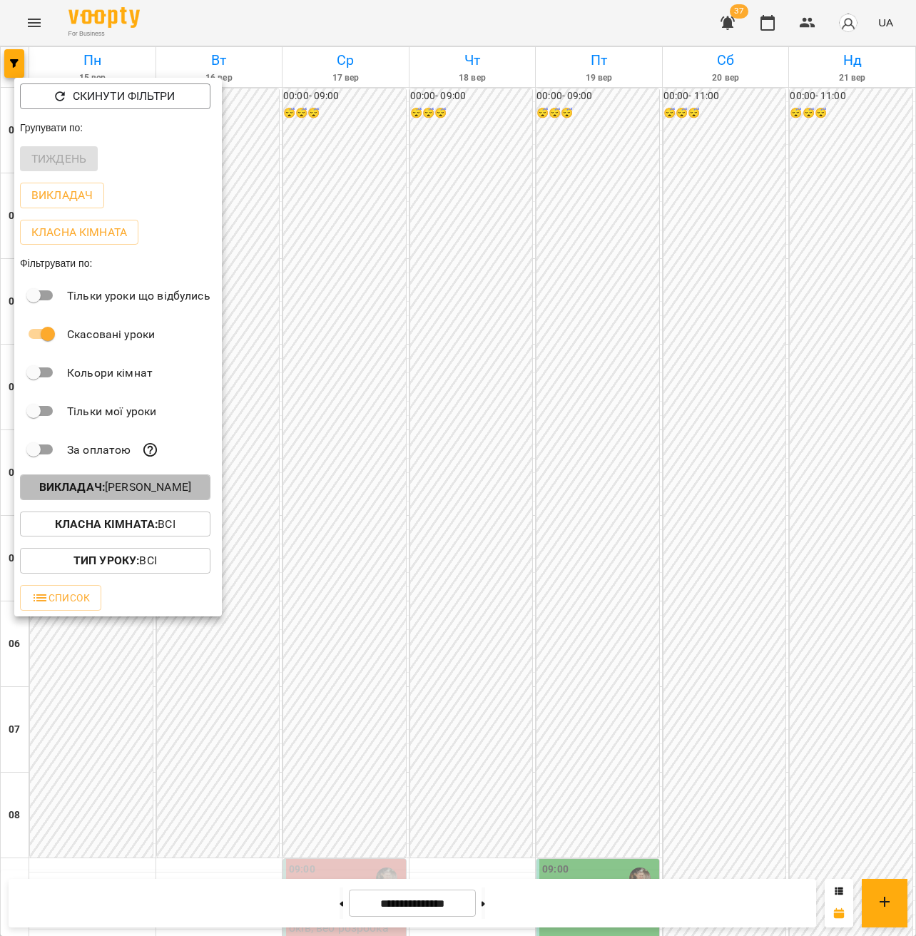
click at [133, 494] on p "Викладач : [PERSON_NAME]" at bounding box center [115, 487] width 152 height 17
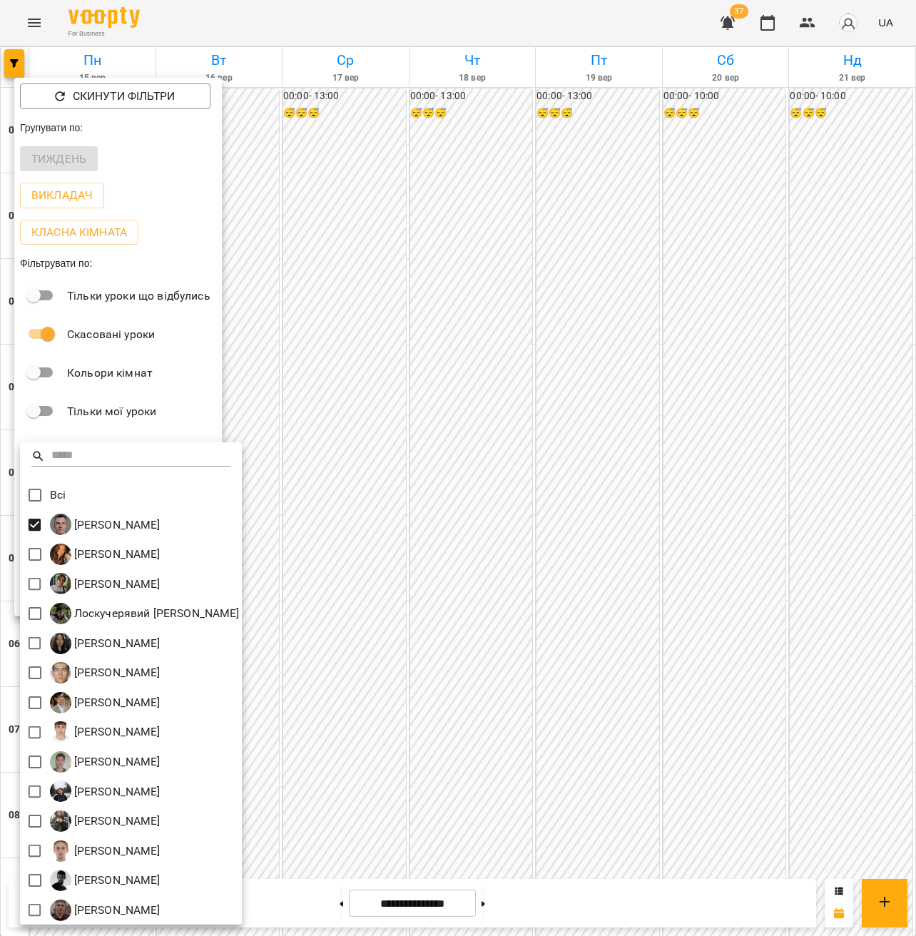
click at [566, 399] on div at bounding box center [458, 468] width 916 height 936
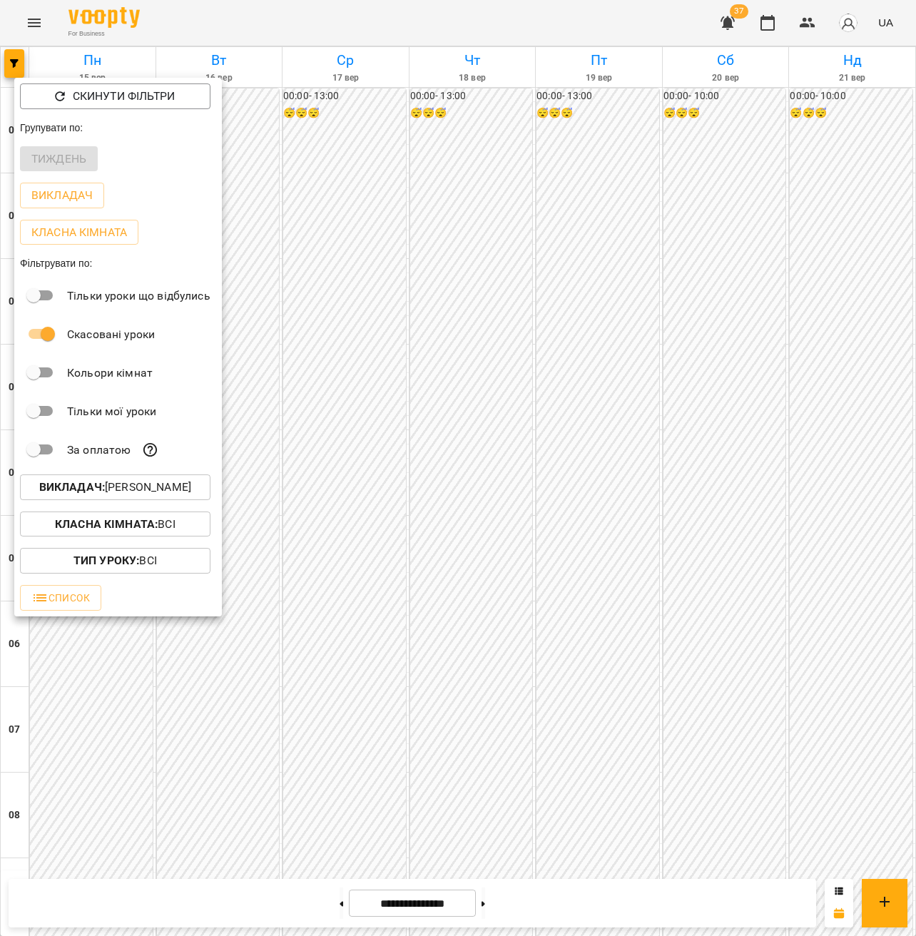
click at [516, 352] on div at bounding box center [458, 468] width 916 height 936
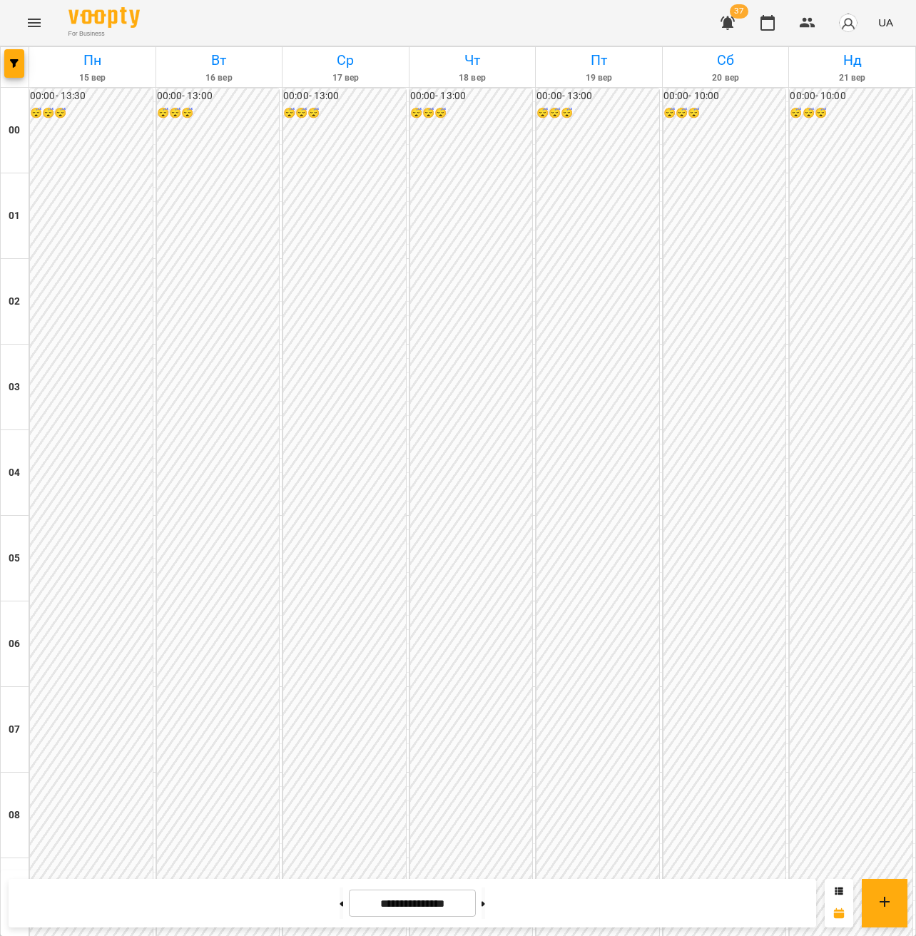
scroll to position [773, 0]
click at [595, 334] on div "00:00 - 13:00 😴😴😴" at bounding box center [597, 643] width 123 height 1111
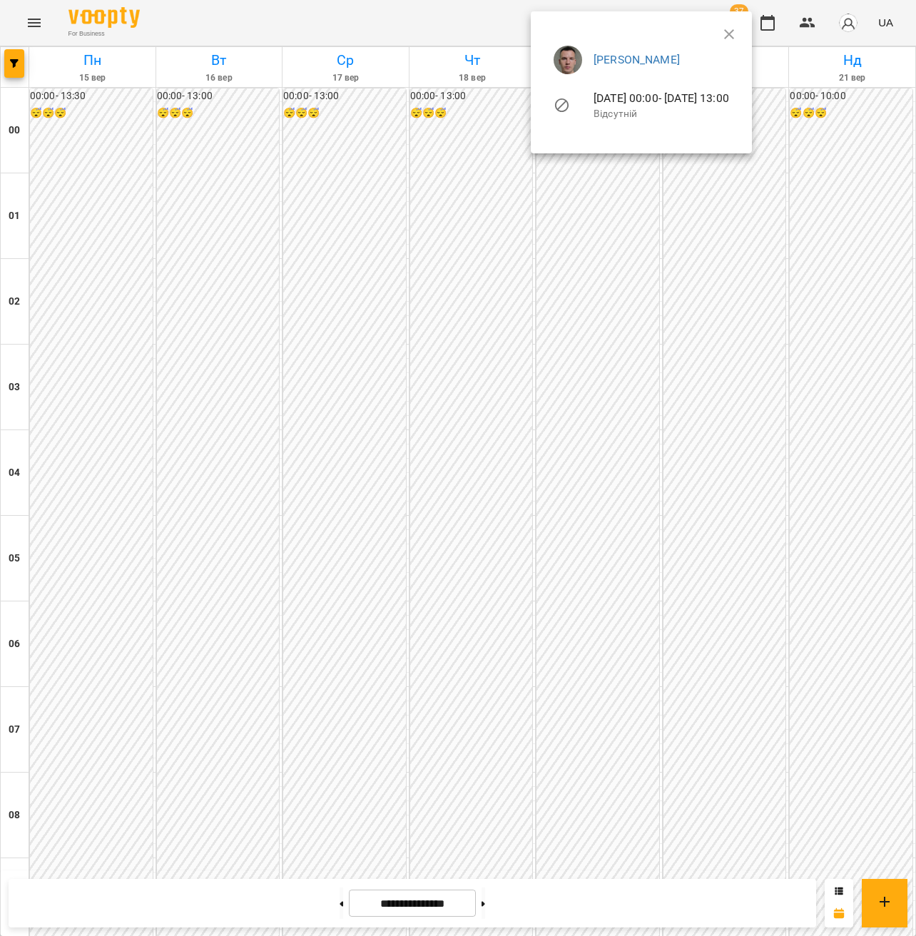
click at [597, 379] on div at bounding box center [458, 468] width 916 height 936
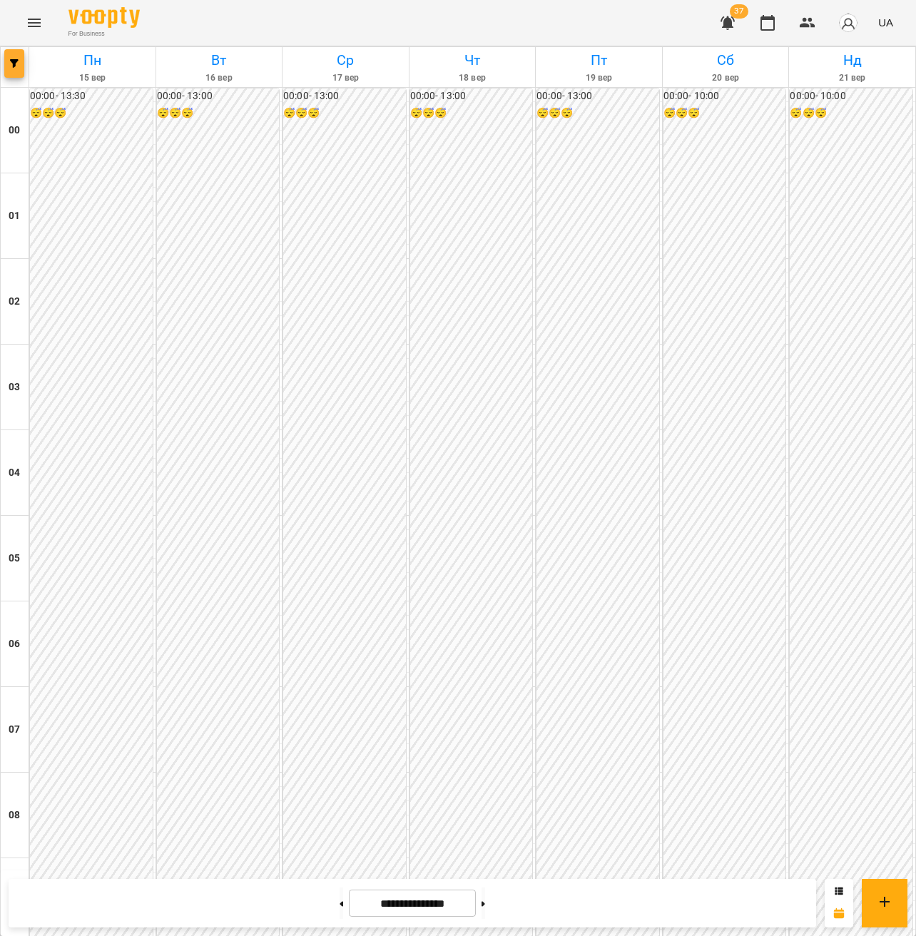
click at [11, 63] on icon "button" at bounding box center [14, 63] width 9 height 9
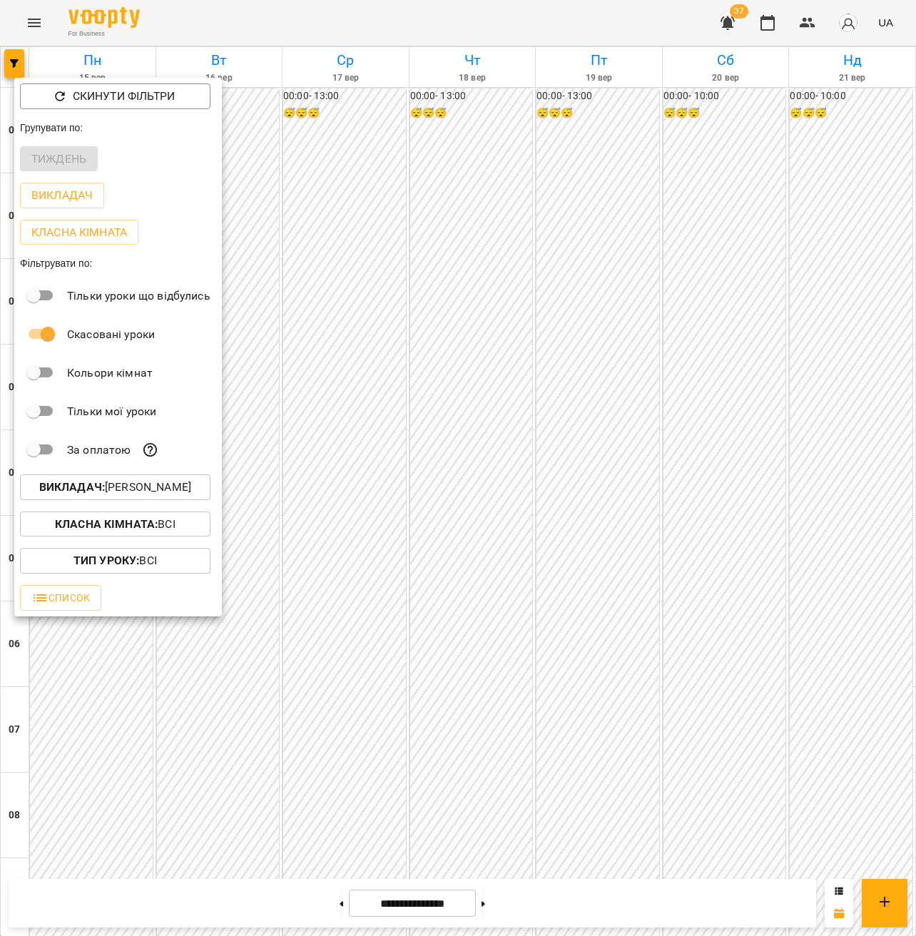
click at [140, 485] on p "Викладач : [PERSON_NAME]" at bounding box center [115, 487] width 152 height 17
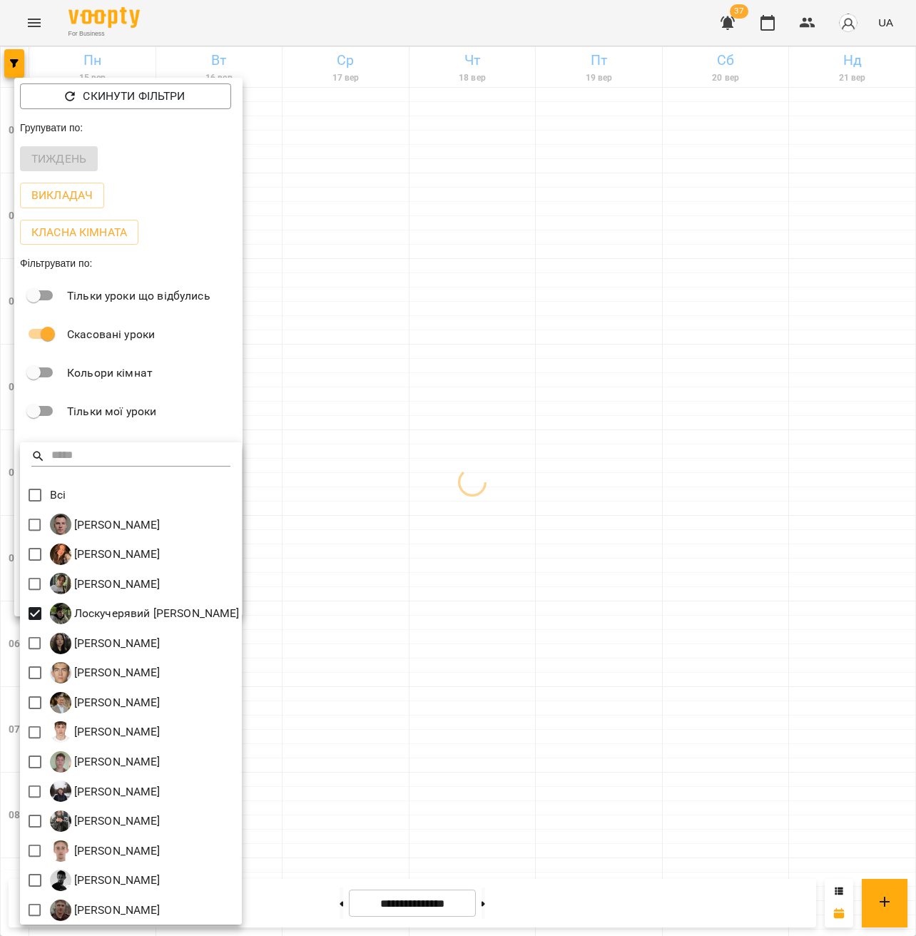
click at [584, 528] on div at bounding box center [458, 468] width 916 height 936
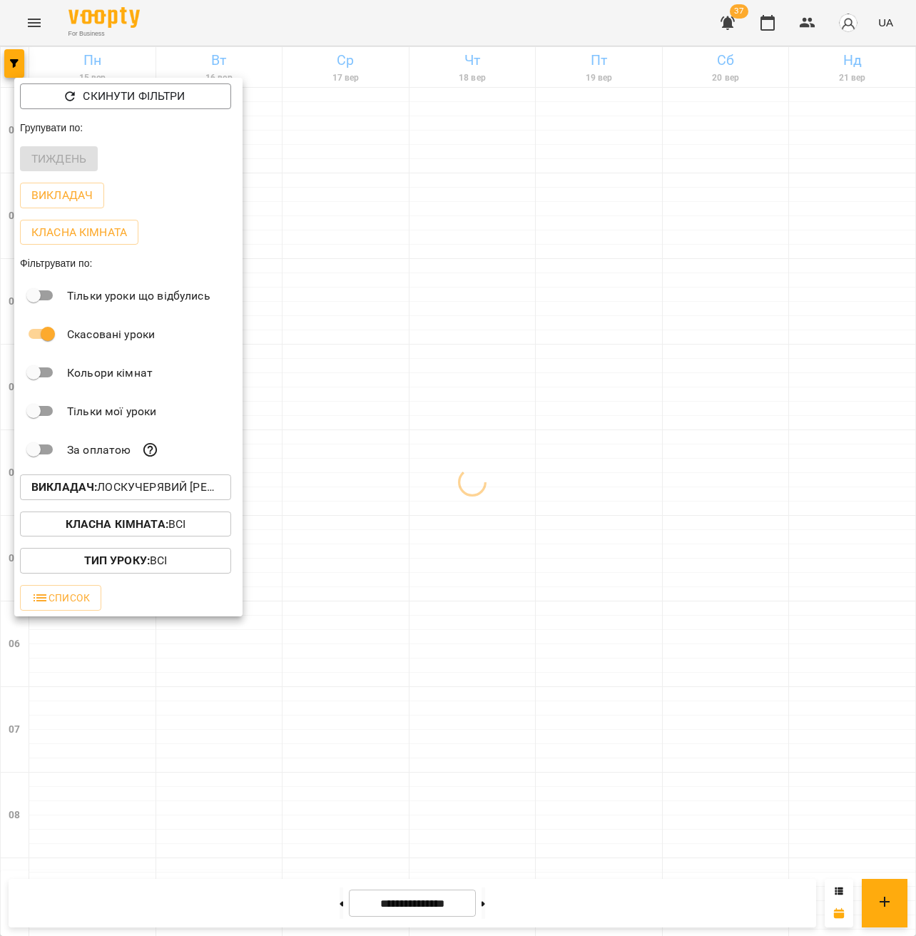
click at [710, 368] on div at bounding box center [458, 468] width 916 height 936
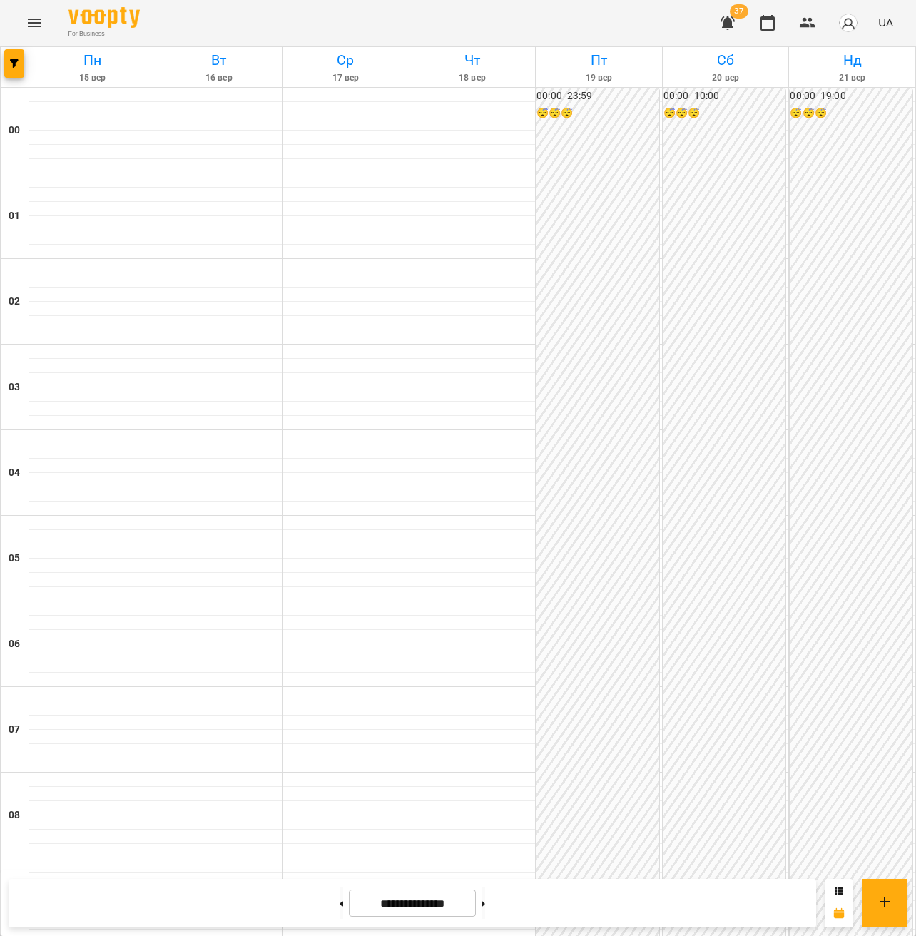
scroll to position [984, 0]
click at [12, 64] on icon "button" at bounding box center [14, 63] width 9 height 9
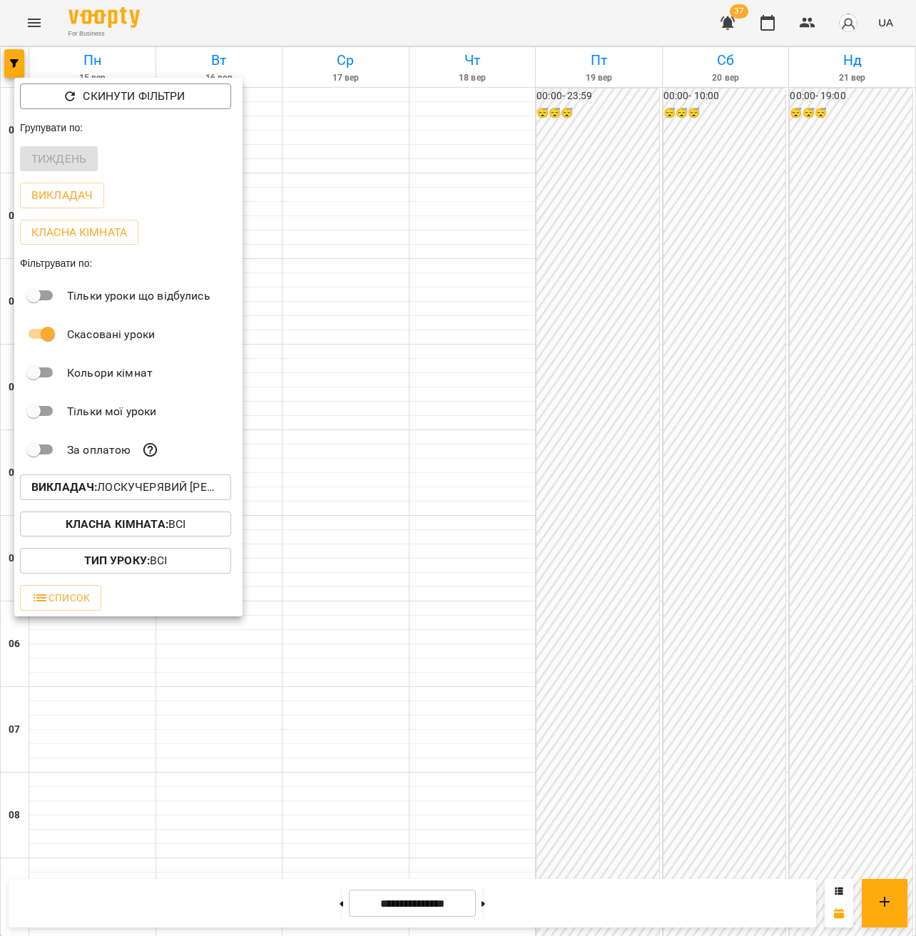
click at [150, 500] on button "Викладач : [PERSON_NAME] [PERSON_NAME]" at bounding box center [125, 487] width 211 height 26
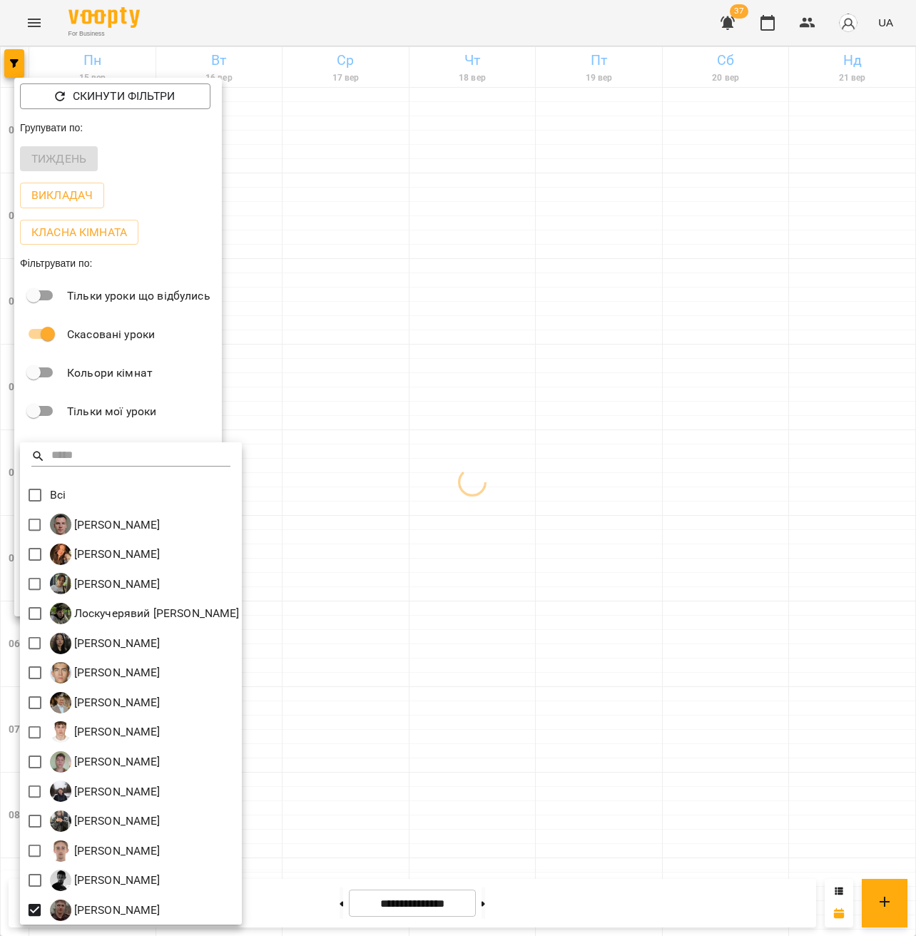
click at [695, 511] on div at bounding box center [458, 468] width 916 height 936
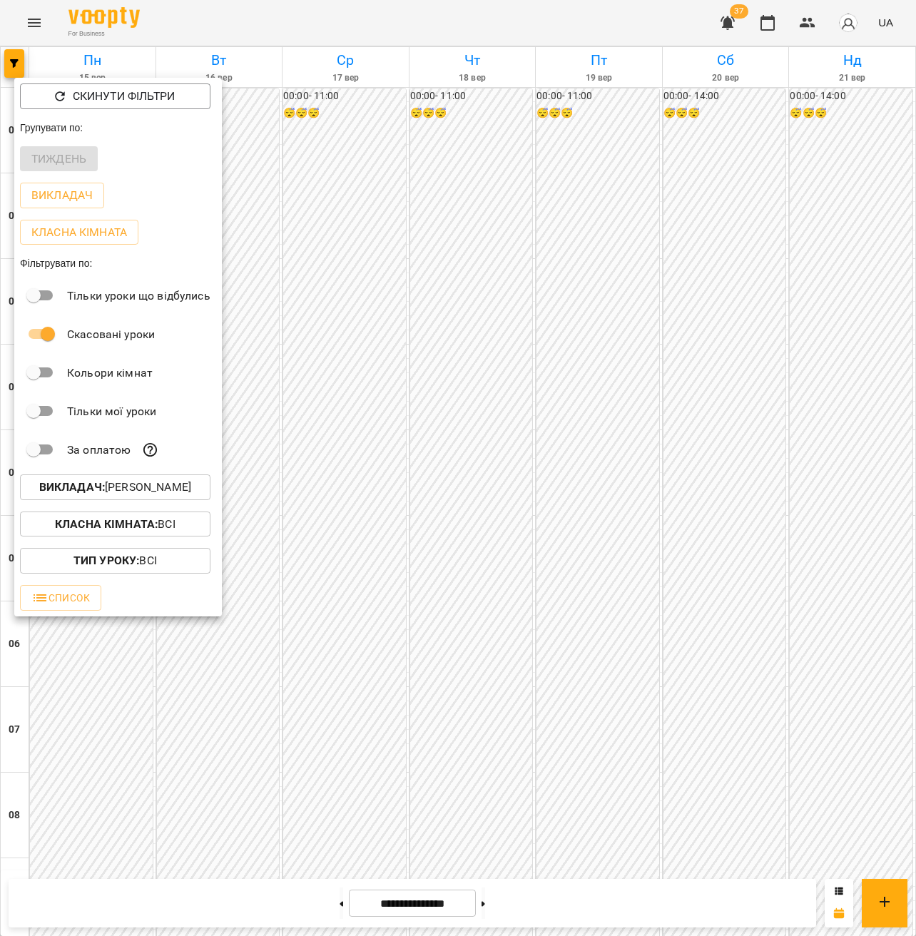
click at [774, 411] on div at bounding box center [458, 468] width 916 height 936
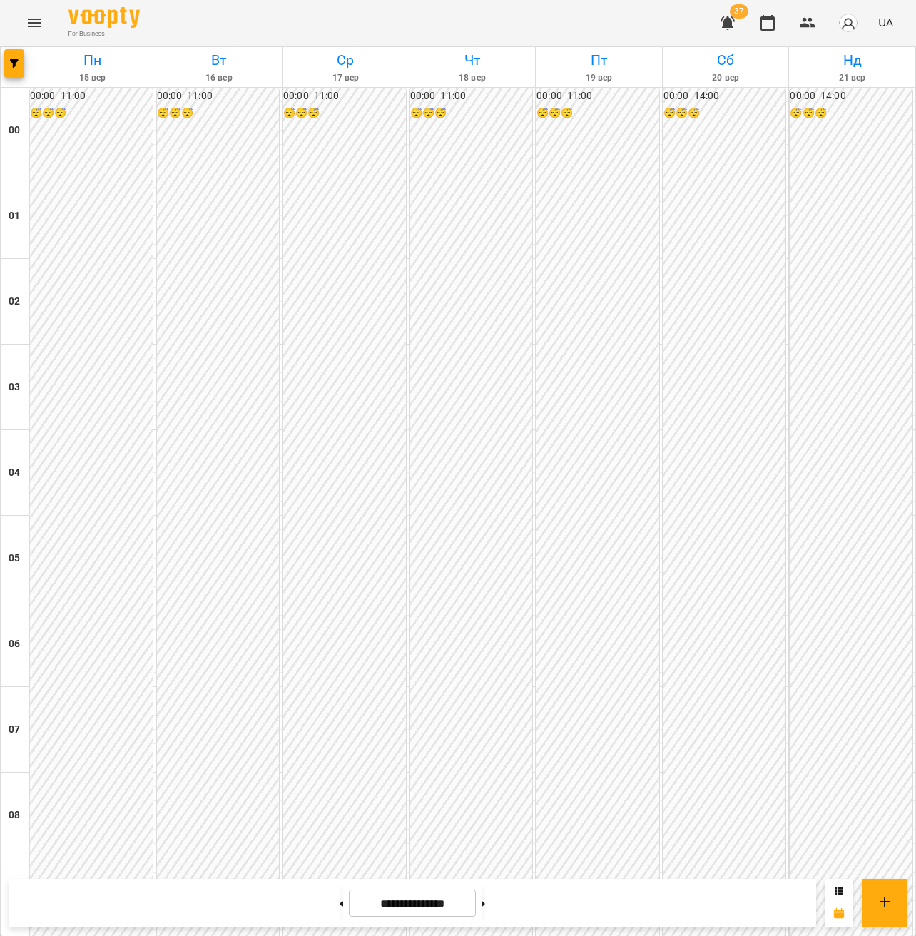
scroll to position [961, 0]
click at [16, 72] on button "button" at bounding box center [14, 63] width 20 height 29
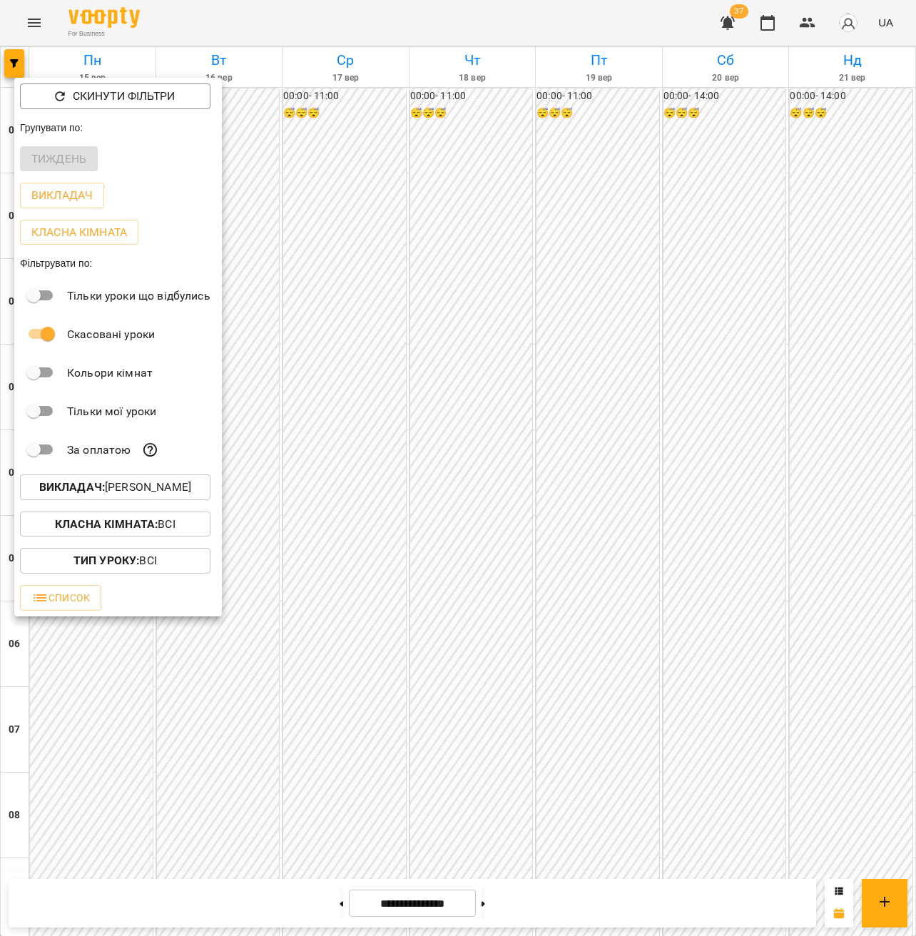
click at [141, 490] on p "Викладач : Швидкій [PERSON_NAME]" at bounding box center [115, 487] width 152 height 17
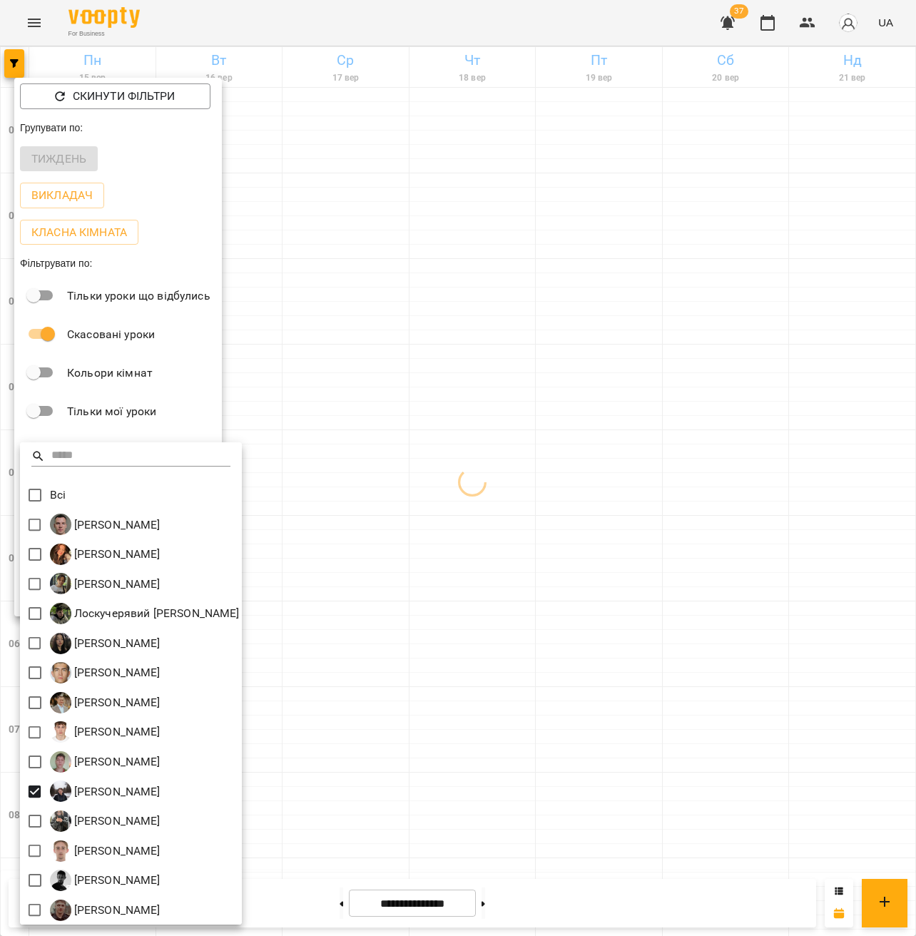
click at [488, 625] on div at bounding box center [458, 468] width 916 height 936
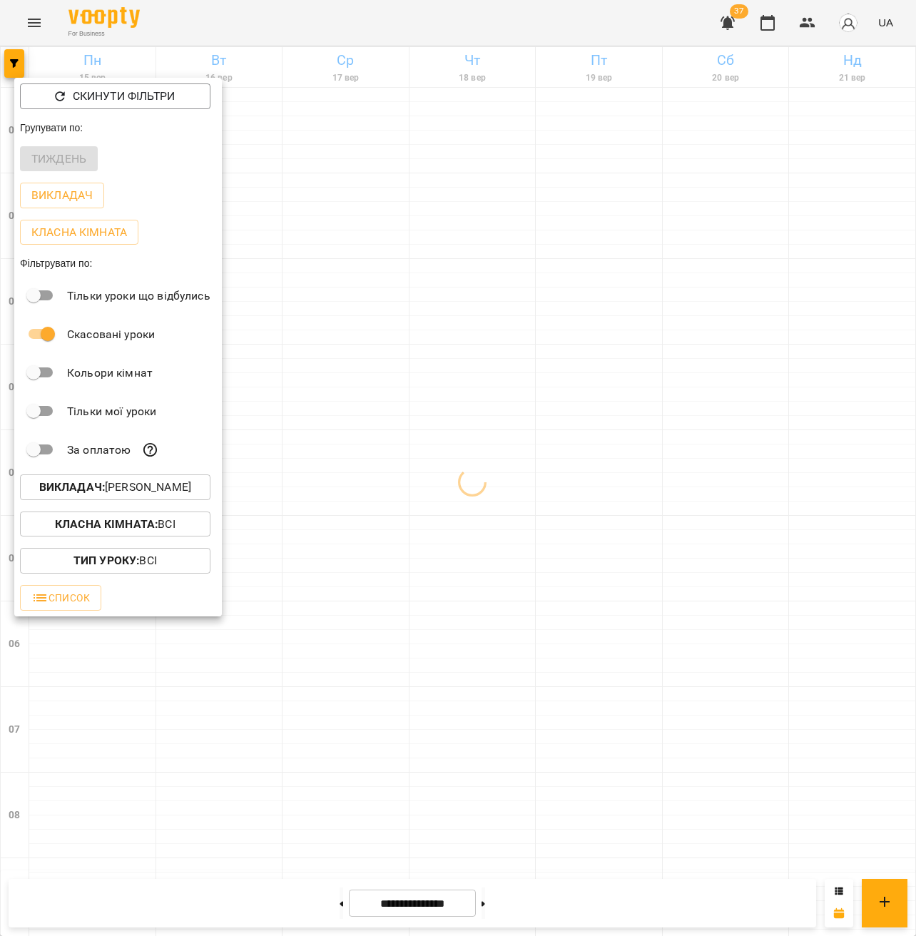
click at [507, 620] on div at bounding box center [458, 468] width 916 height 936
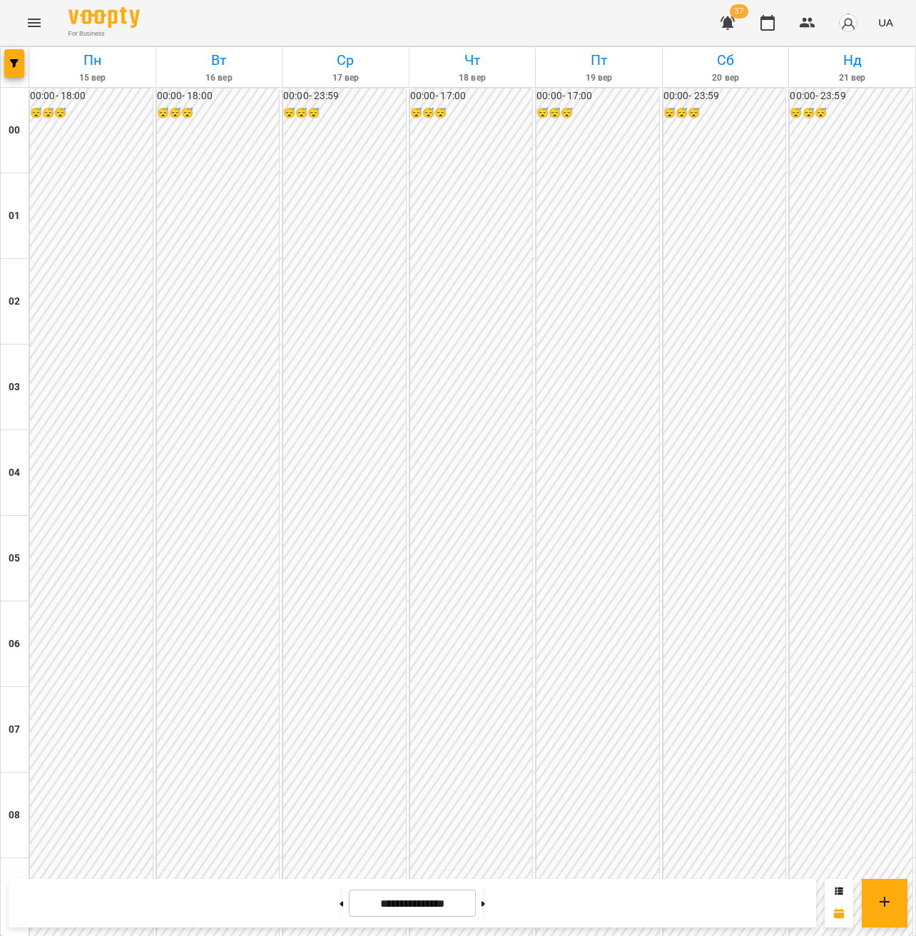
scroll to position [1270, 0]
